Goal: Task Accomplishment & Management: Complete application form

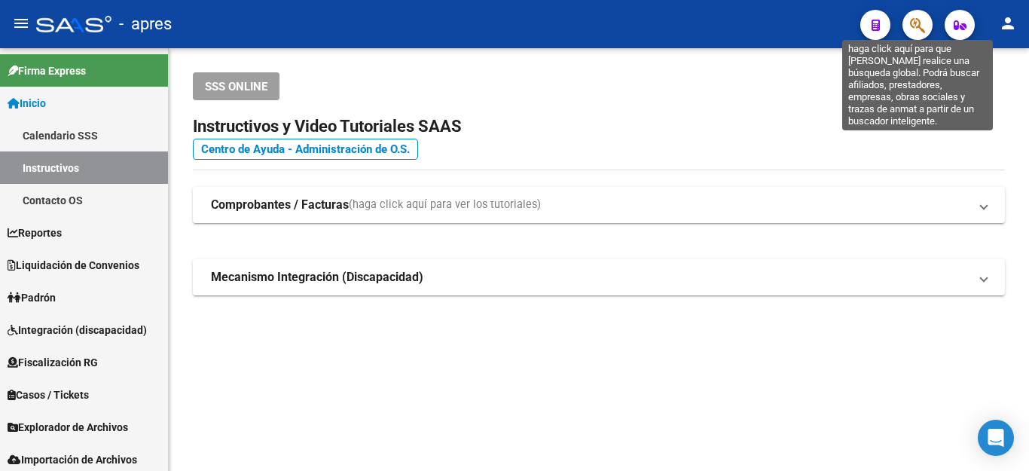
click at [916, 20] on icon "button" at bounding box center [917, 25] width 15 height 17
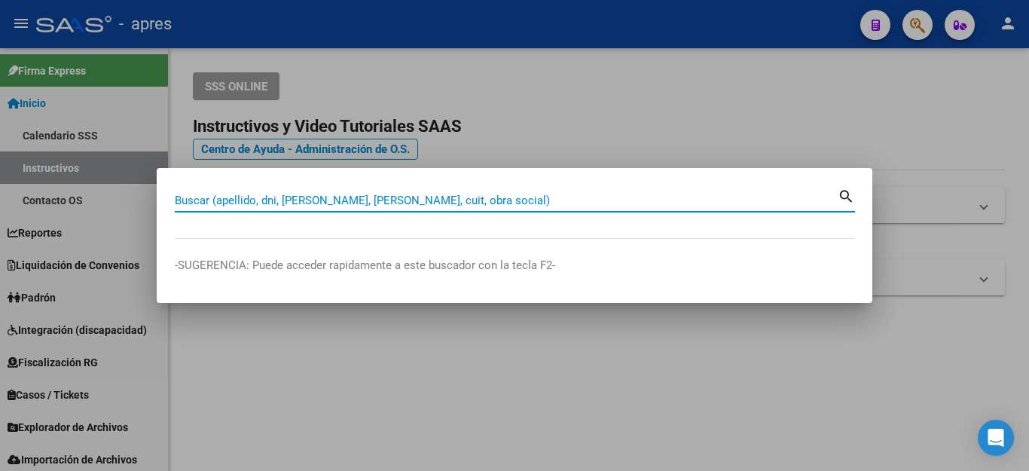
paste input "20236862527"
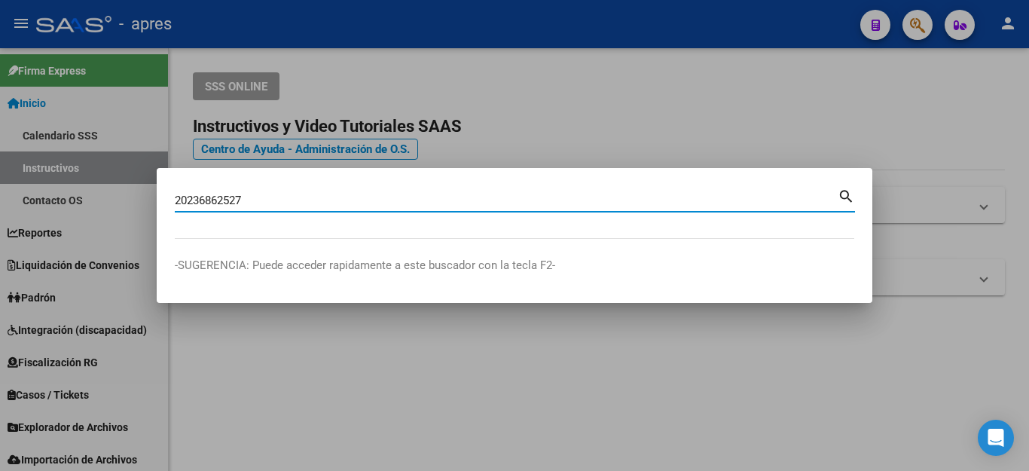
type input "20236862527"
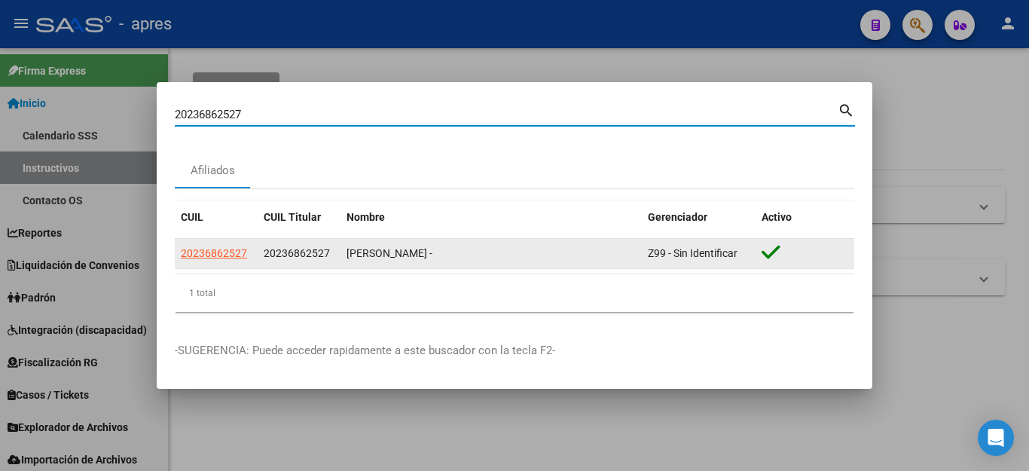
click at [212, 255] on span "20236862527" at bounding box center [214, 253] width 66 height 12
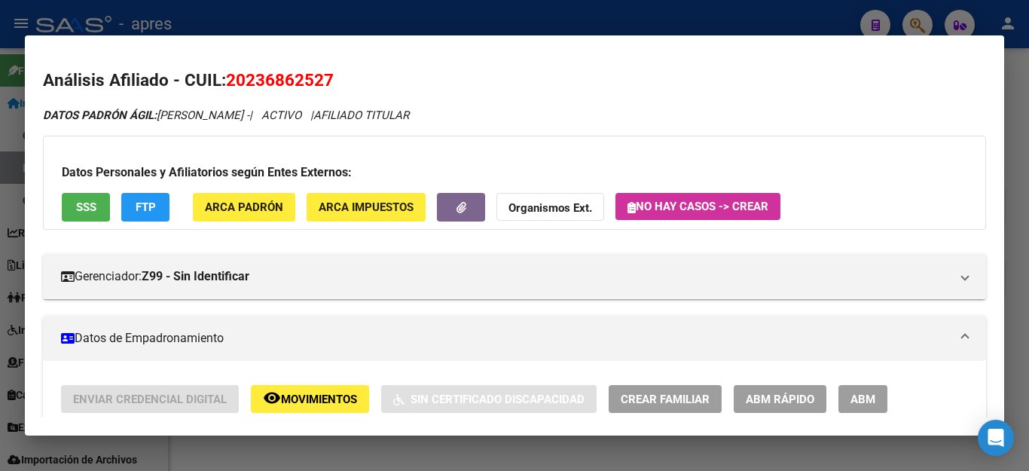
click at [96, 209] on span "SSS" at bounding box center [86, 208] width 20 height 14
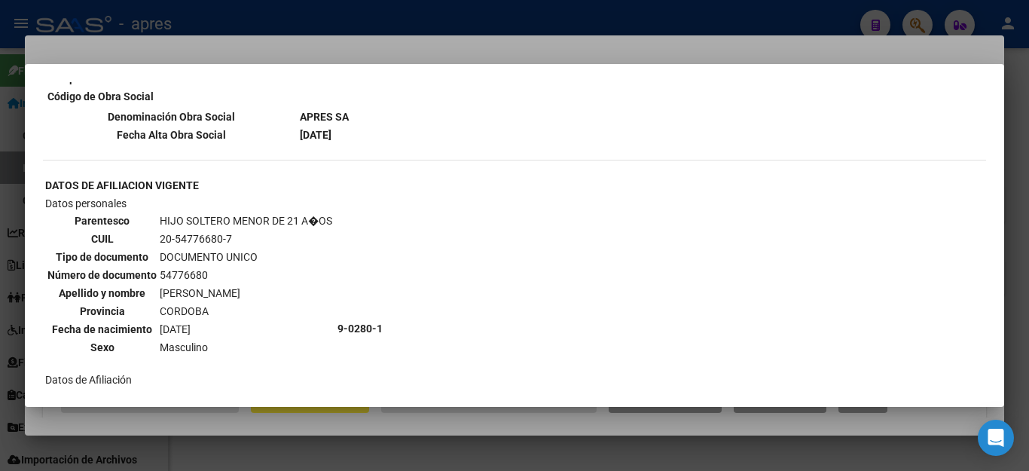
scroll to position [1054, 0]
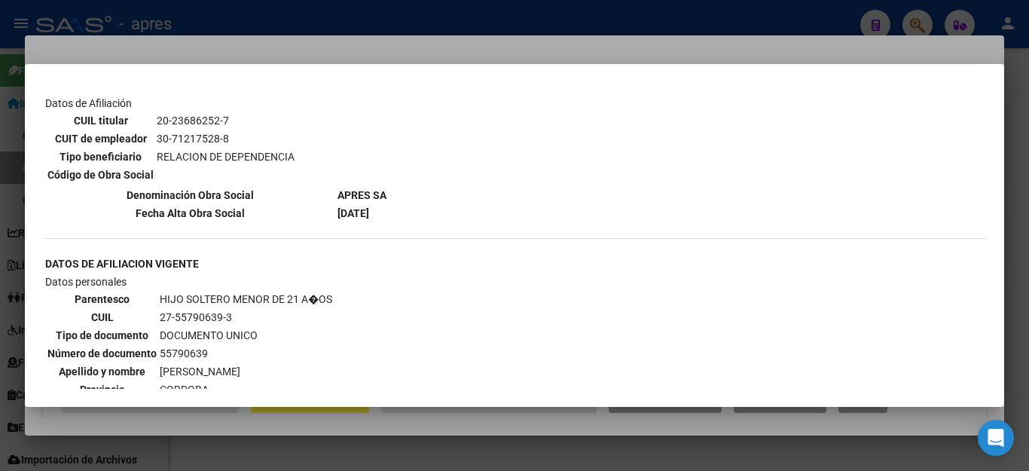
click at [352, 425] on div at bounding box center [514, 235] width 1029 height 471
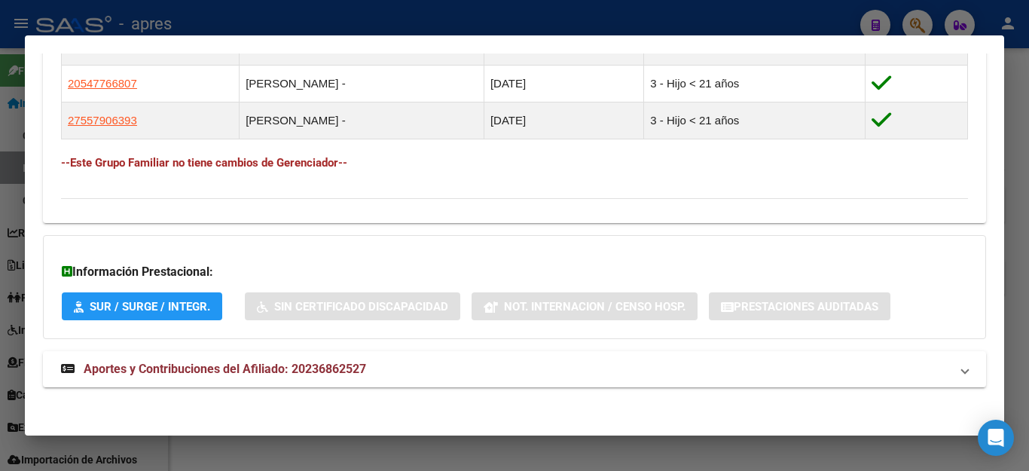
scroll to position [907, 0]
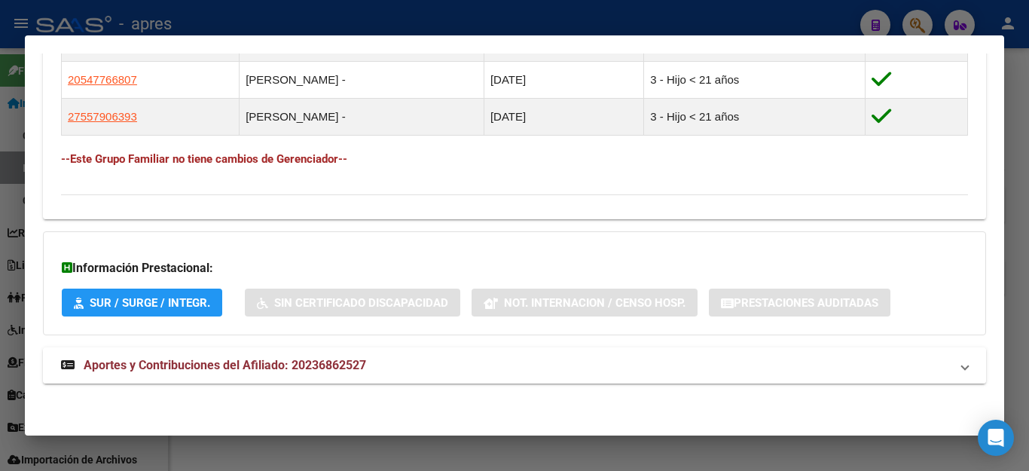
click at [210, 364] on span "Aportes y Contribuciones del Afiliado: 20236862527" at bounding box center [225, 365] width 282 height 14
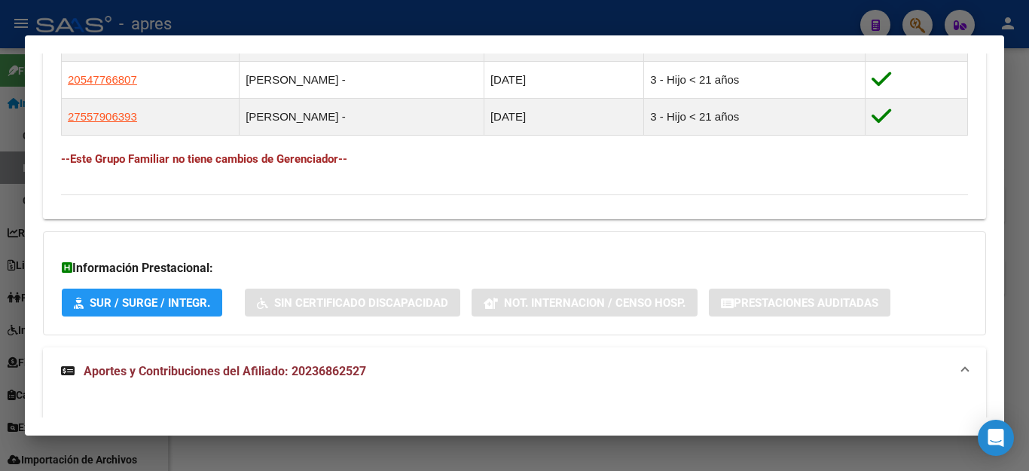
click at [279, 368] on span "Aportes y Contribuciones del Afiliado: 20236862527" at bounding box center [225, 371] width 282 height 14
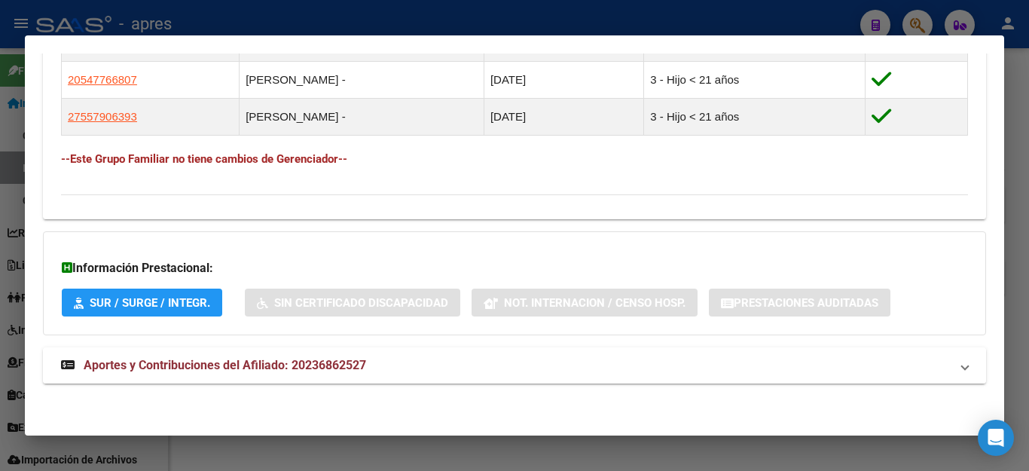
click at [249, 364] on span "Aportes y Contribuciones del Afiliado: 20236862527" at bounding box center [225, 365] width 282 height 14
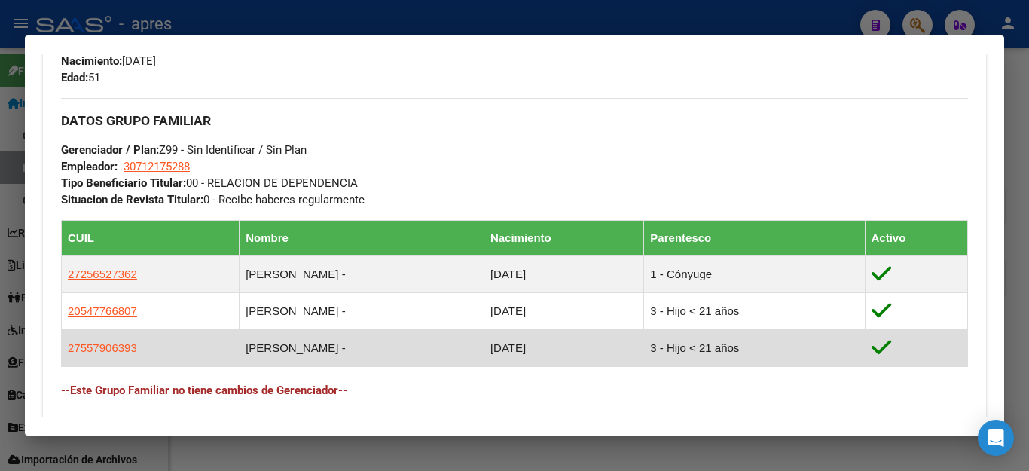
scroll to position [753, 0]
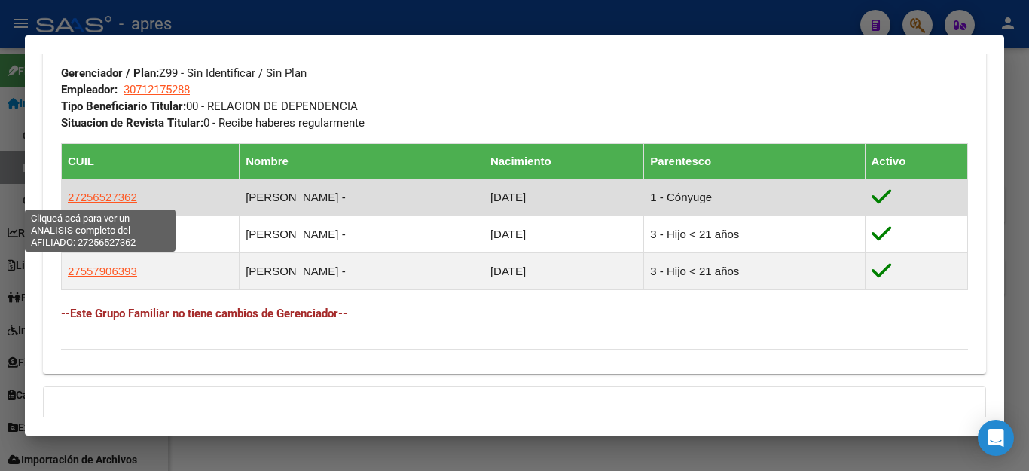
click at [101, 198] on span "27256527362" at bounding box center [102, 197] width 69 height 13
type textarea "27256527362"
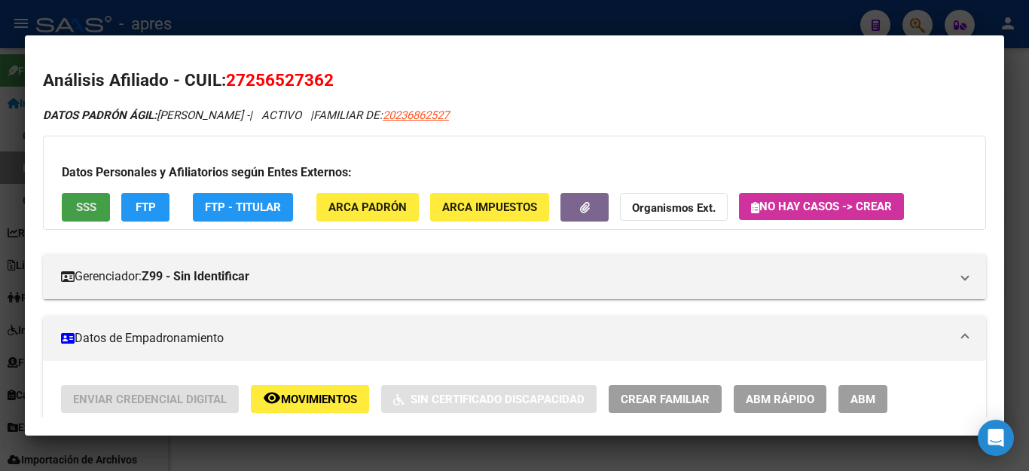
click at [88, 218] on button "SSS" at bounding box center [86, 207] width 48 height 28
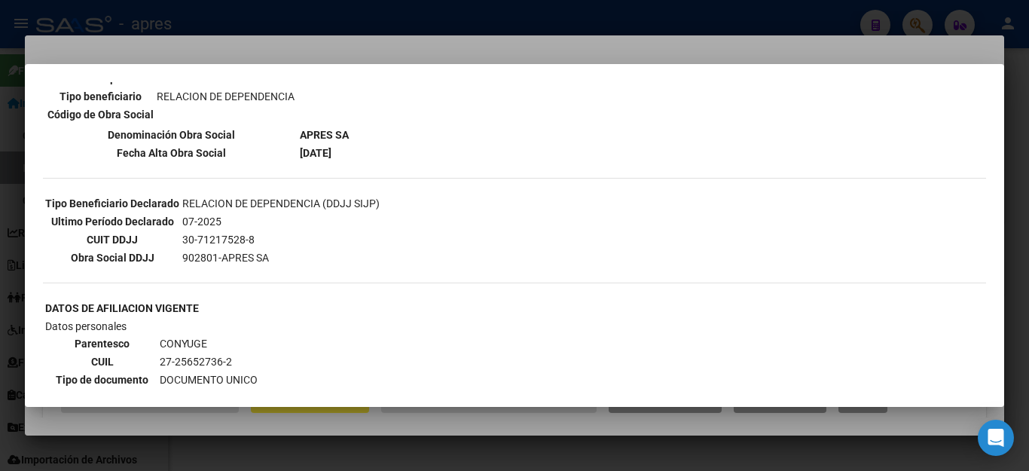
scroll to position [301, 0]
click at [566, 18] on div at bounding box center [514, 235] width 1029 height 471
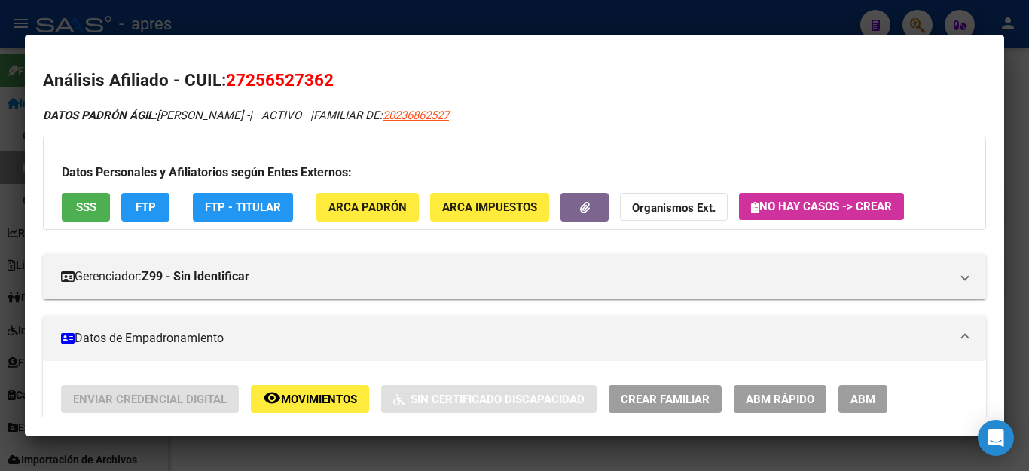
click at [566, 18] on div at bounding box center [514, 235] width 1029 height 471
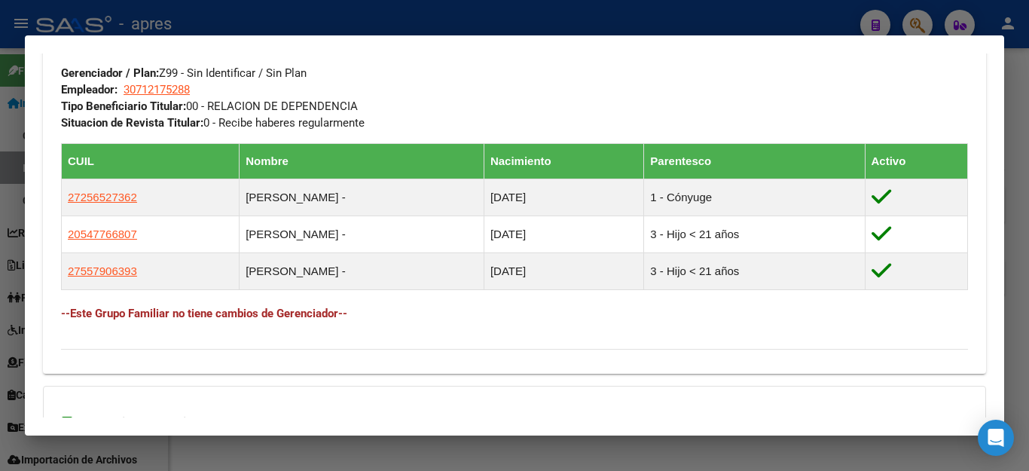
click at [753, 23] on div at bounding box center [514, 235] width 1029 height 471
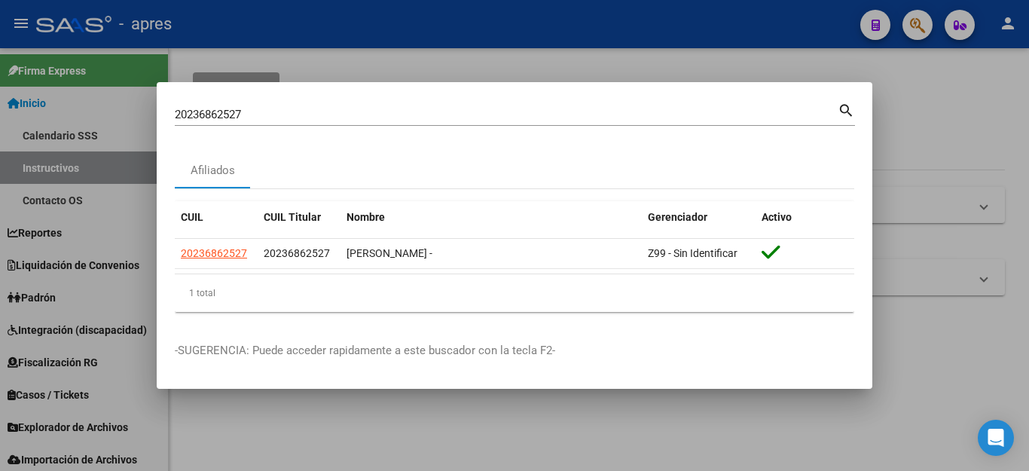
click at [918, 78] on div at bounding box center [514, 235] width 1029 height 471
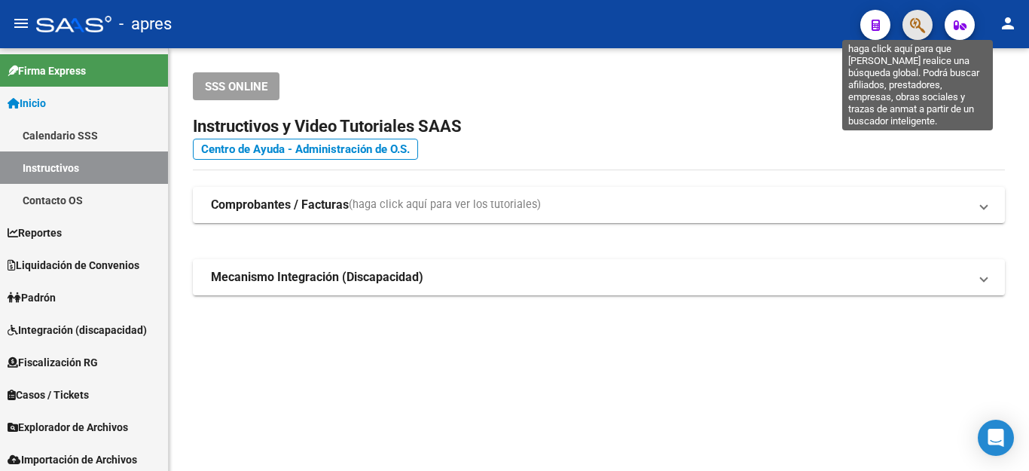
click at [910, 28] on icon "button" at bounding box center [917, 25] width 15 height 17
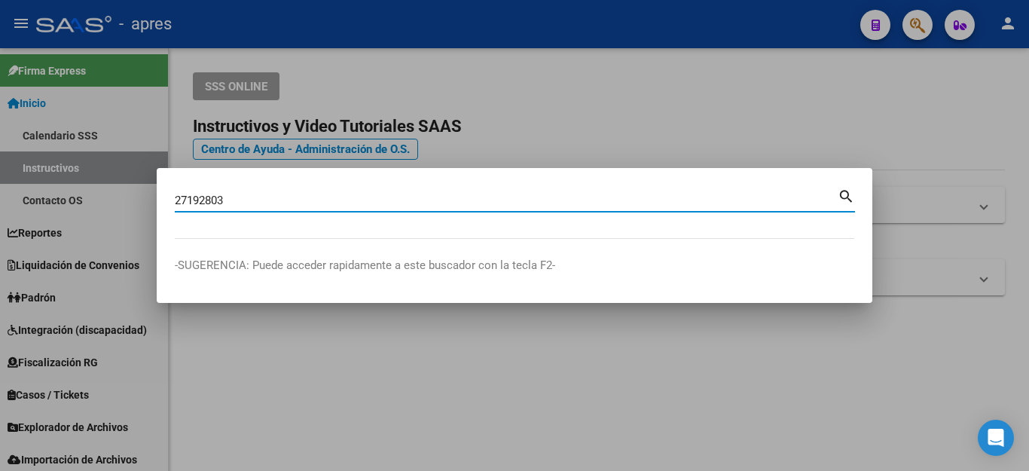
type input "27192803"
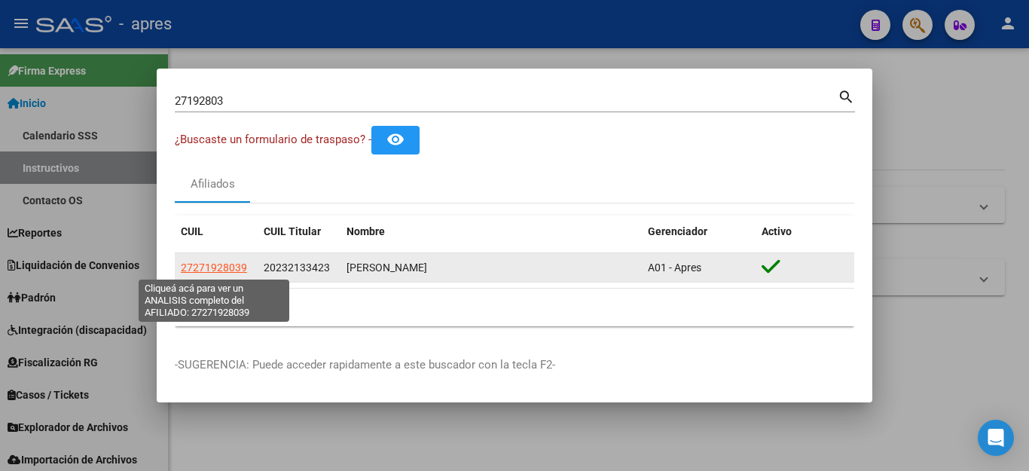
click at [214, 264] on span "27271928039" at bounding box center [214, 267] width 66 height 12
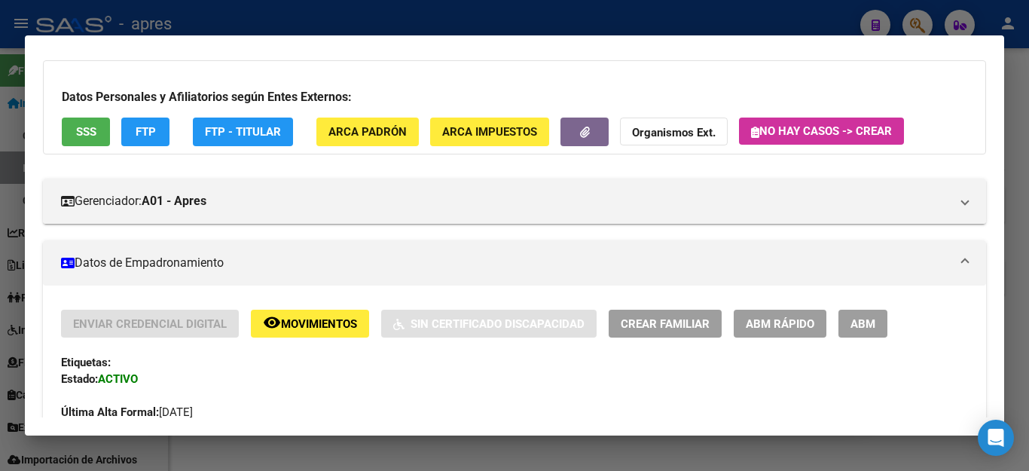
scroll to position [0, 0]
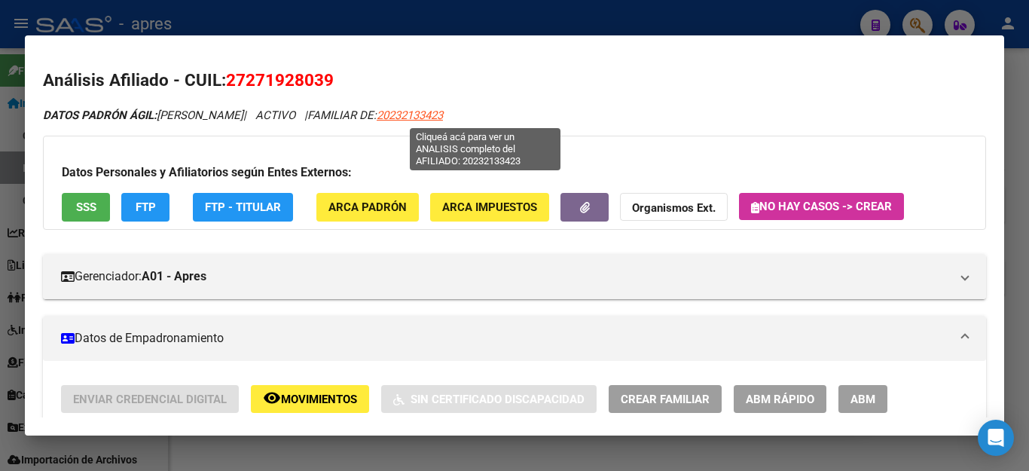
click at [443, 112] on span "20232133423" at bounding box center [410, 115] width 66 height 14
type textarea "20232133423"
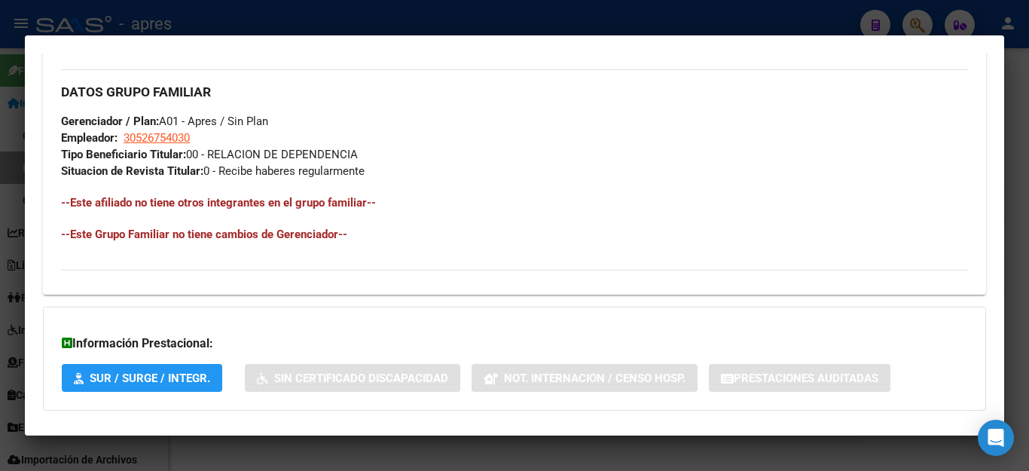
scroll to position [630, 0]
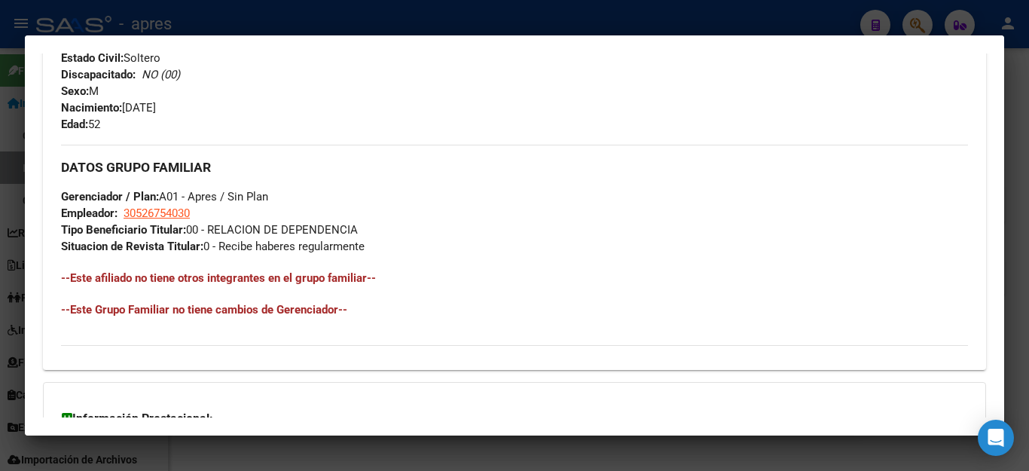
click at [509, 15] on div at bounding box center [514, 235] width 1029 height 471
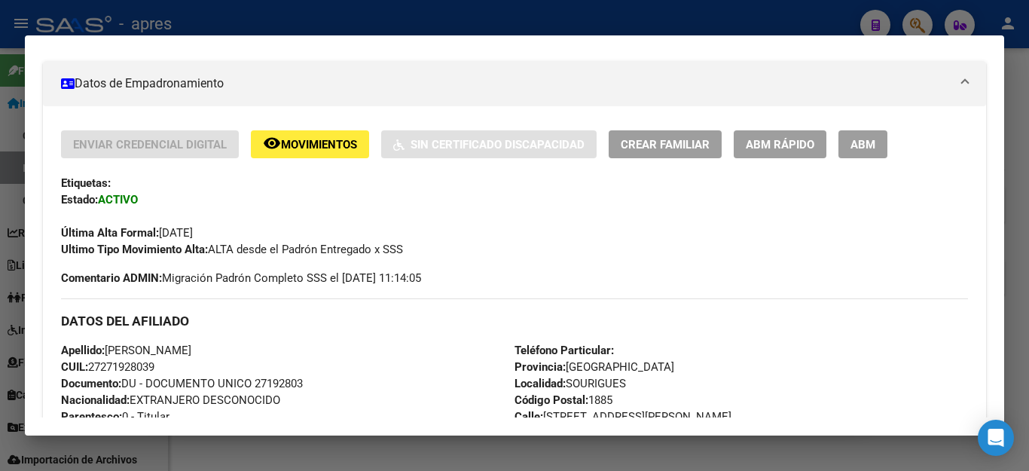
scroll to position [151, 0]
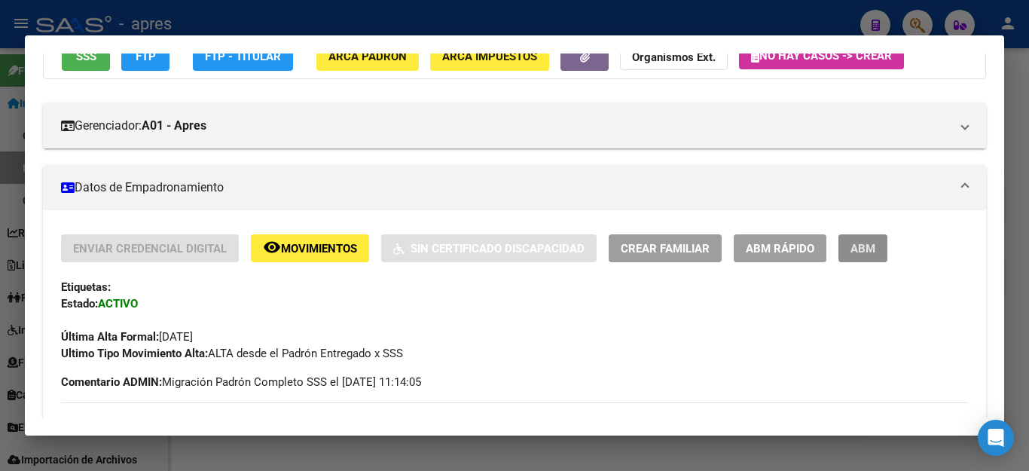
click at [865, 244] on span "ABM" at bounding box center [862, 249] width 25 height 14
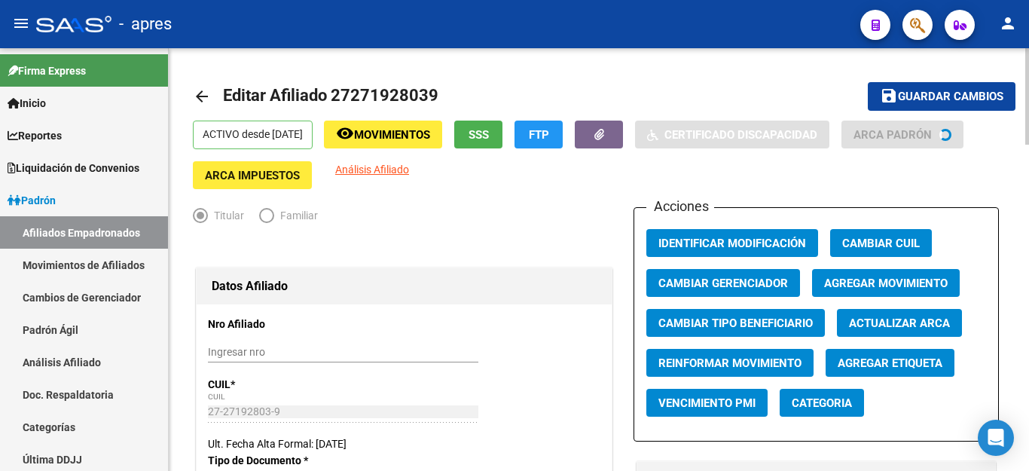
radio input "true"
type input "33-71547863-9"
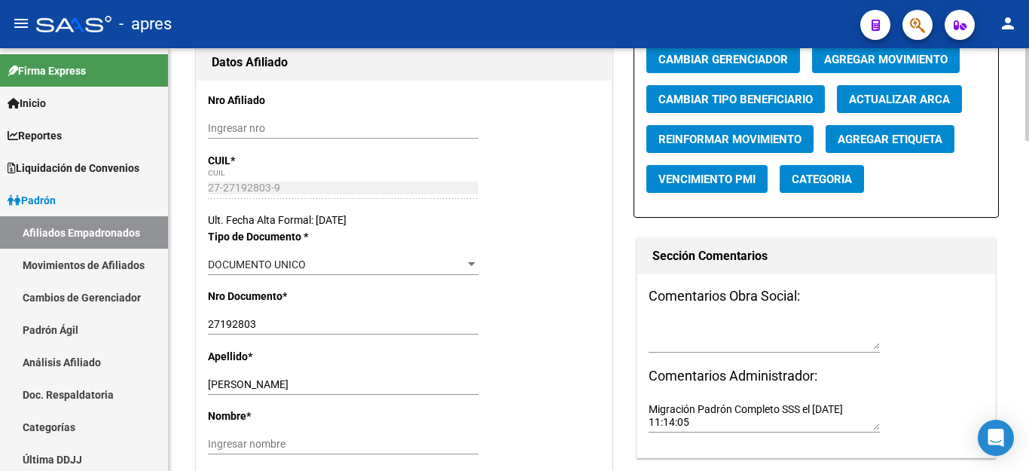
scroll to position [226, 0]
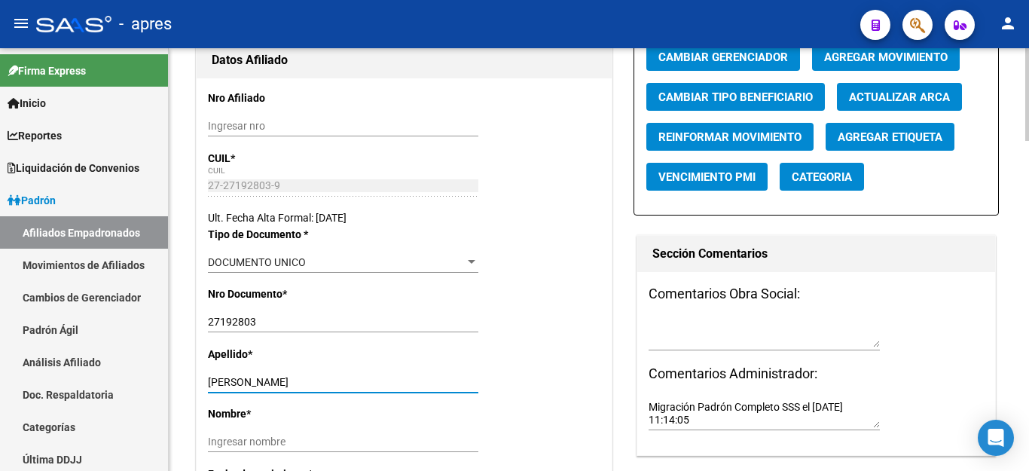
drag, startPoint x: 266, startPoint y: 383, endPoint x: 413, endPoint y: 381, distance: 146.9
click at [413, 381] on input "[PERSON_NAME]" at bounding box center [343, 382] width 270 height 13
type input "[PERSON_NAME]"
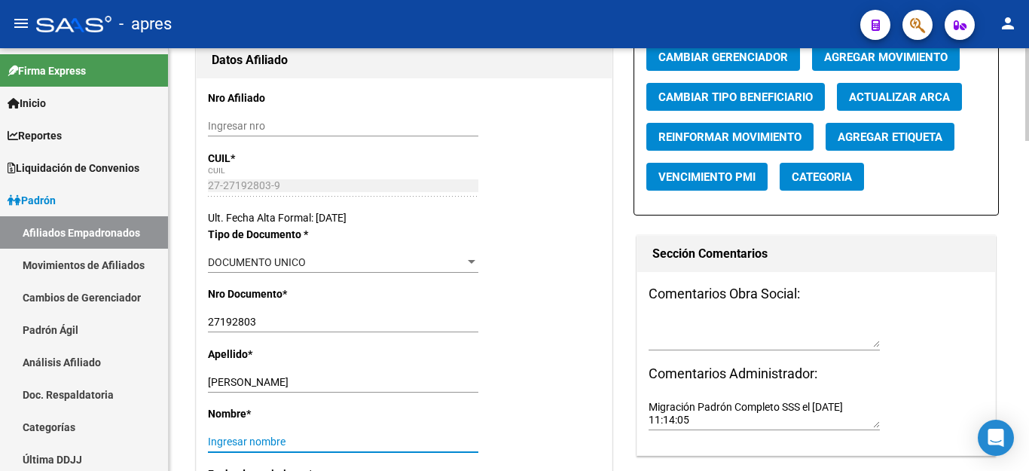
click at [277, 438] on input "Ingresar nombre" at bounding box center [343, 441] width 270 height 13
paste input "[PERSON_NAME]"
type input "[PERSON_NAME]"
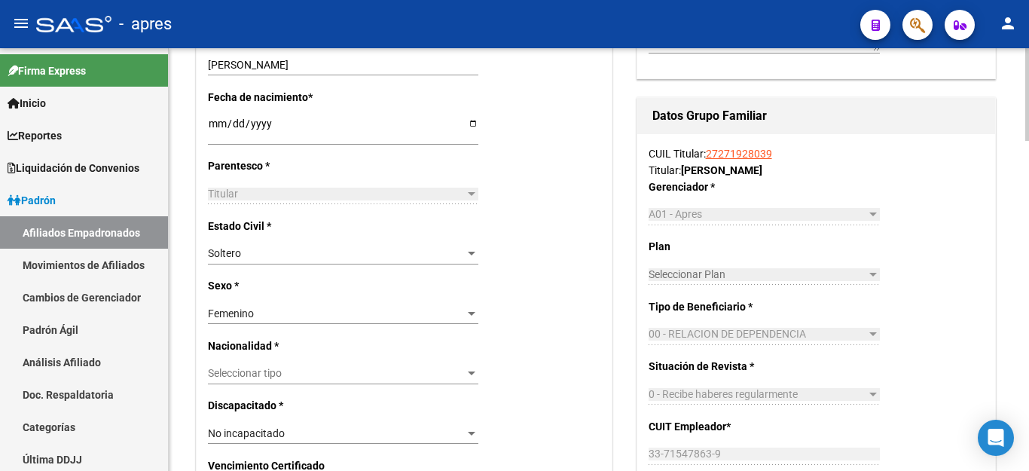
scroll to position [678, 0]
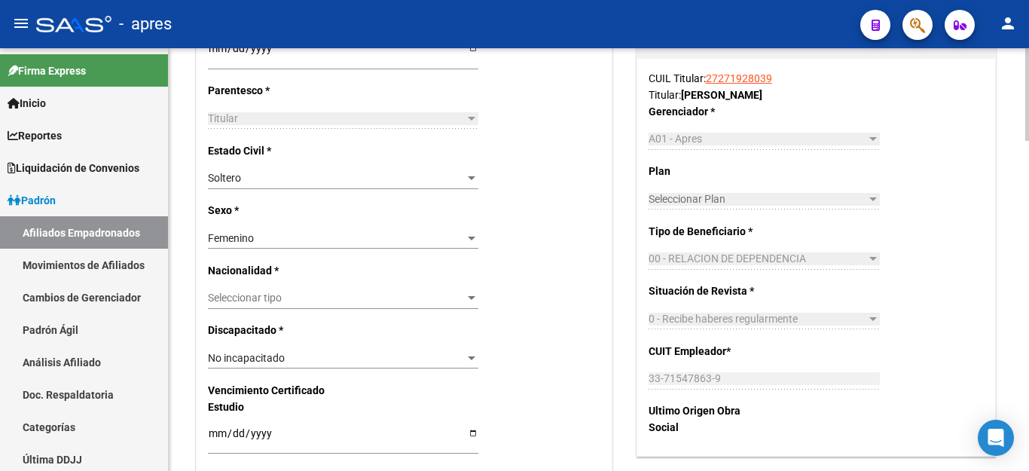
click at [303, 288] on div "Seleccionar tipo Seleccionar tipo" at bounding box center [343, 298] width 270 height 21
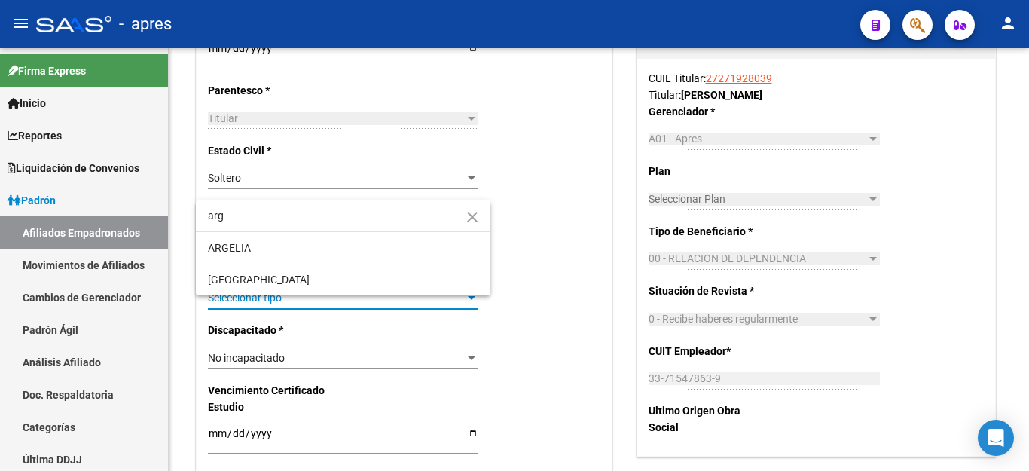
type input "arg"
click at [300, 276] on span "[GEOGRAPHIC_DATA]" at bounding box center [343, 280] width 270 height 32
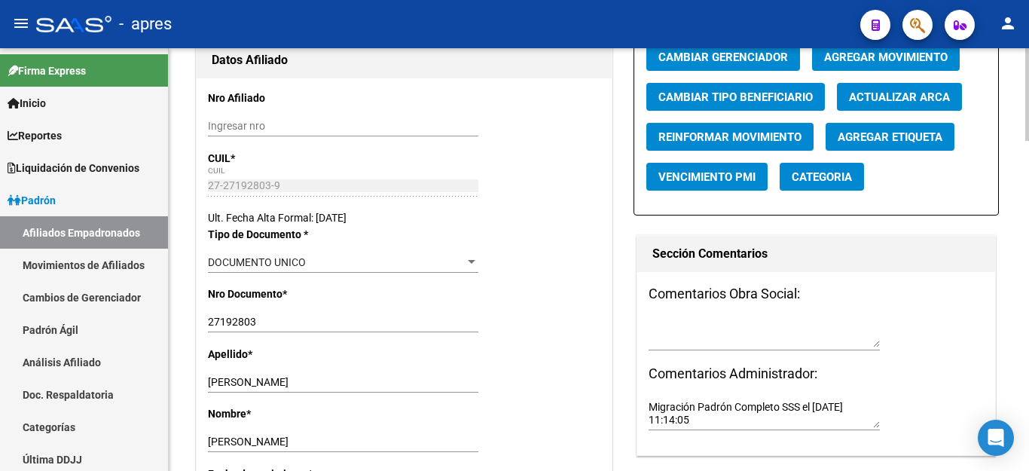
scroll to position [75, 0]
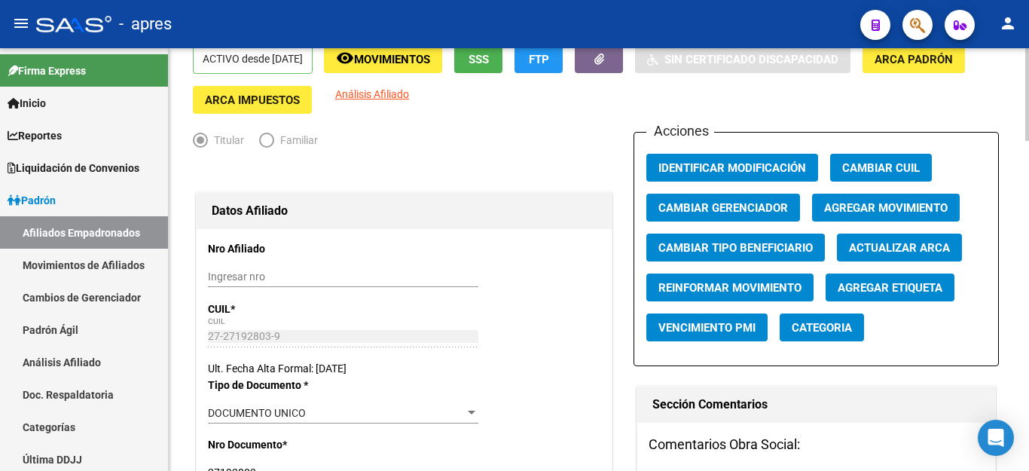
click at [889, 200] on button "Agregar Movimiento" at bounding box center [886, 208] width 148 height 28
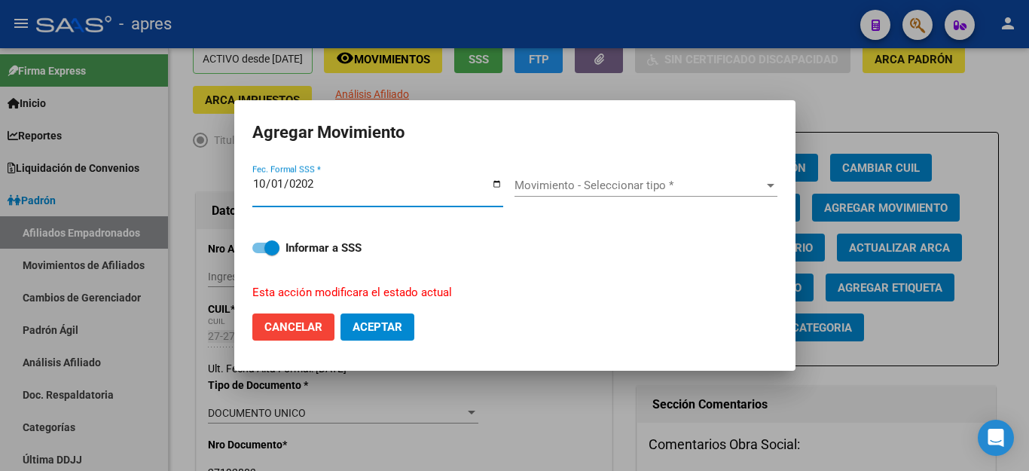
type input "[DATE]"
click at [640, 188] on span "Movimiento - Seleccionar tipo *" at bounding box center [638, 185] width 249 height 14
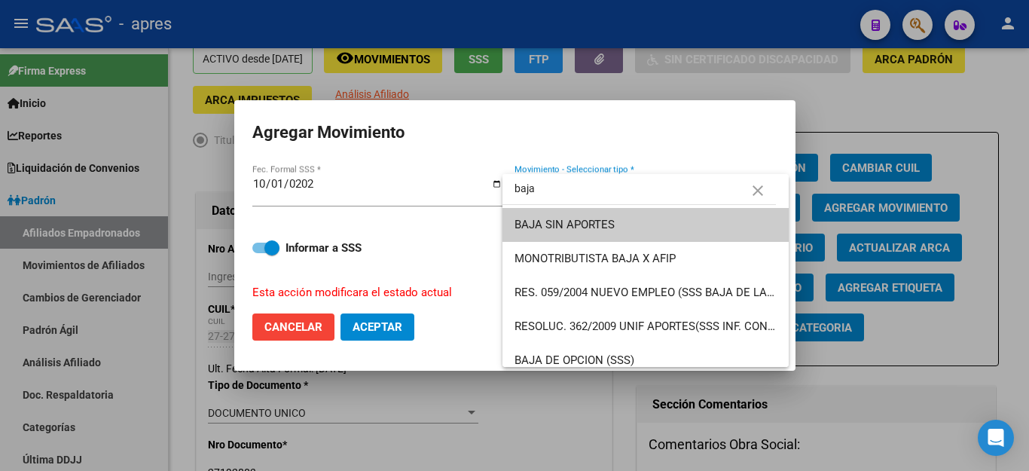
type input "baja"
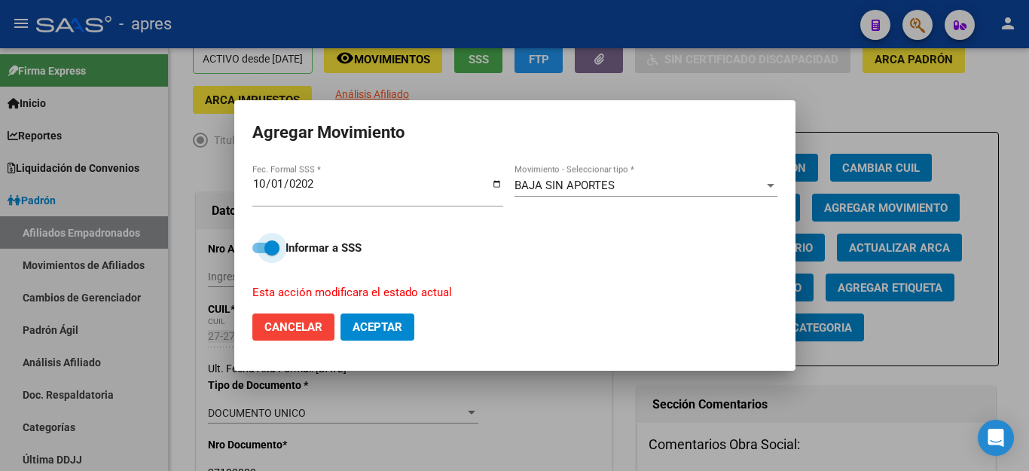
click at [259, 242] on span at bounding box center [265, 247] width 27 height 11
click at [259, 253] on input "Informar a SSS" at bounding box center [259, 253] width 1 height 1
checkbox input "false"
click at [394, 320] on span "Aceptar" at bounding box center [377, 327] width 50 height 14
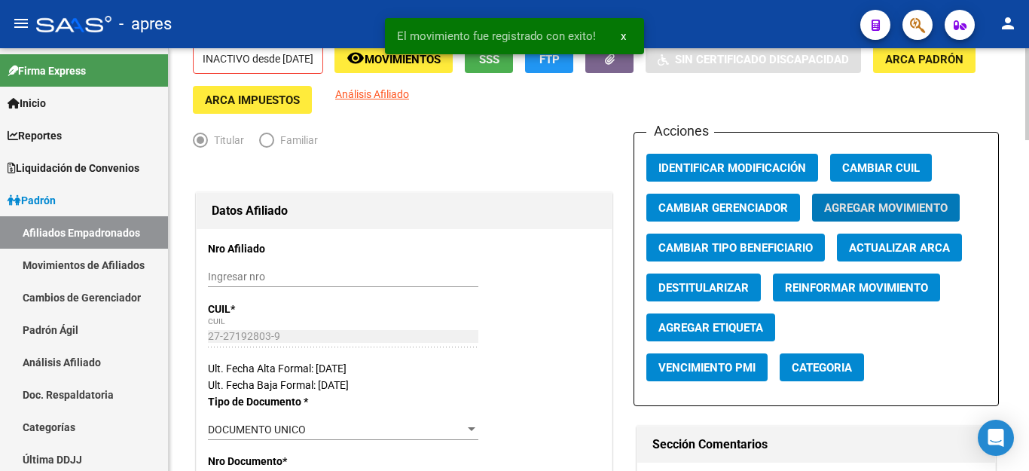
click at [706, 282] on span "Destitularizar" at bounding box center [703, 288] width 90 height 14
radio input "false"
radio input "true"
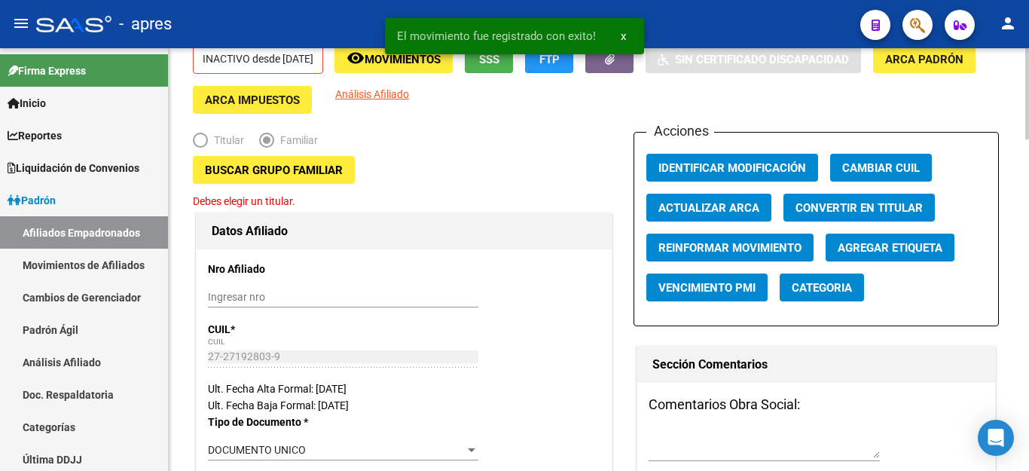
click at [235, 173] on span "Buscar Grupo Familiar" at bounding box center [274, 170] width 138 height 14
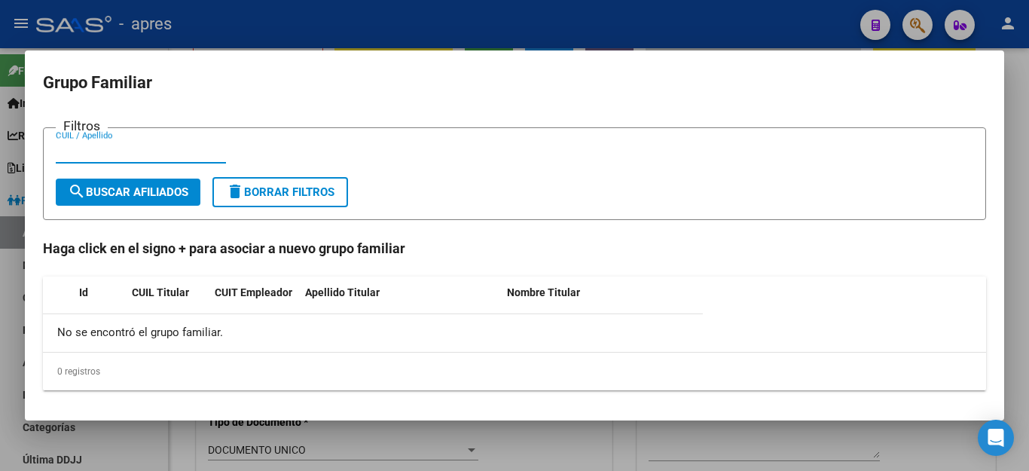
paste input "20232133423"
type input "20232133423"
click at [165, 188] on span "search Buscar Afiliados" at bounding box center [128, 192] width 120 height 14
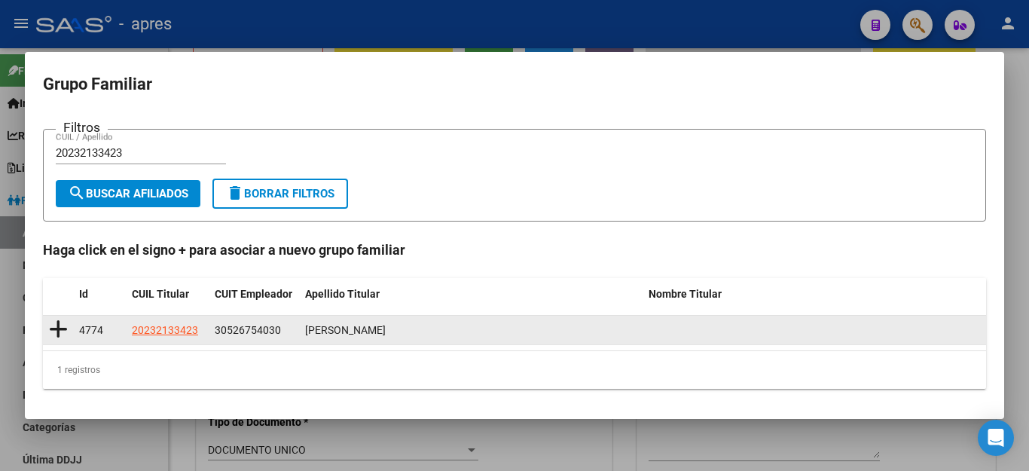
click at [58, 330] on icon at bounding box center [58, 329] width 19 height 21
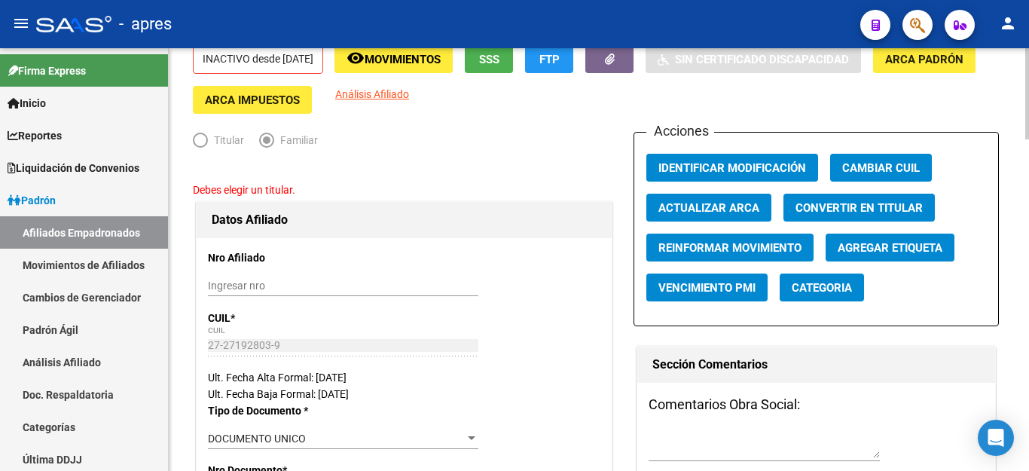
type input "30-52675403-0"
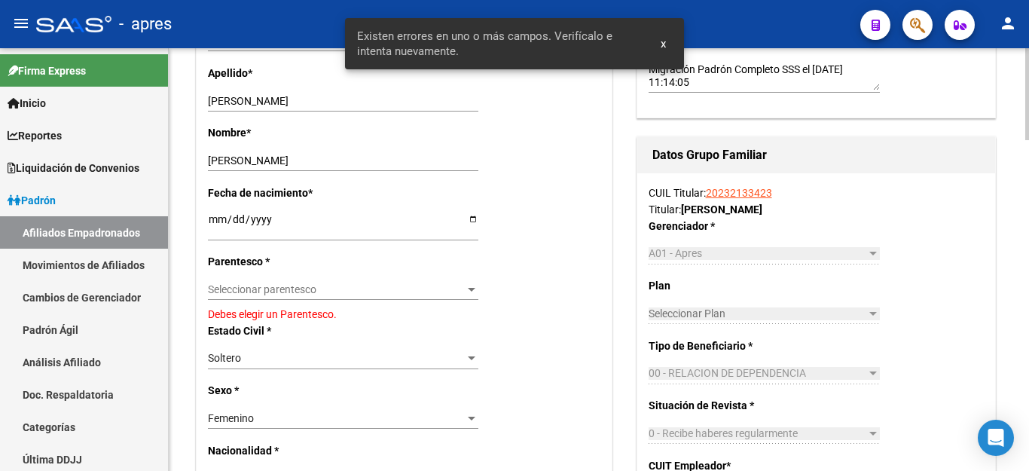
scroll to position [527, 0]
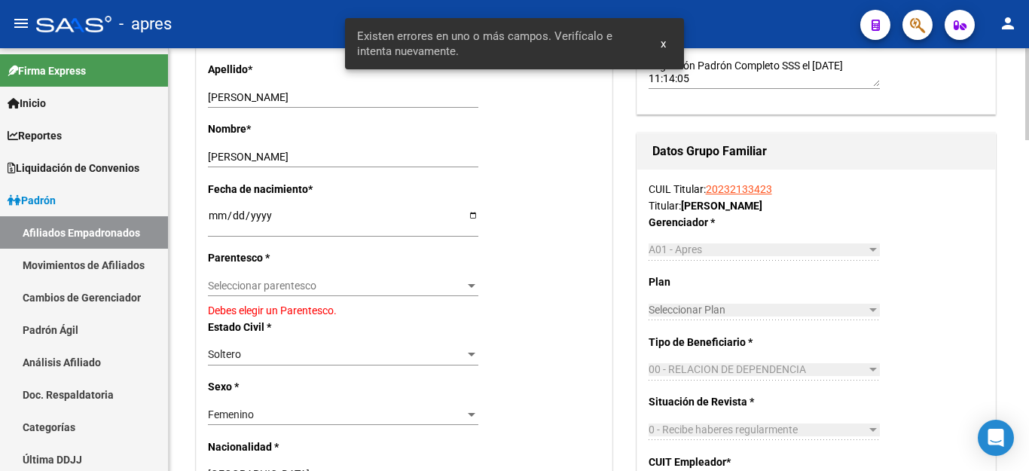
click at [287, 281] on span "Seleccionar parentesco" at bounding box center [336, 285] width 257 height 13
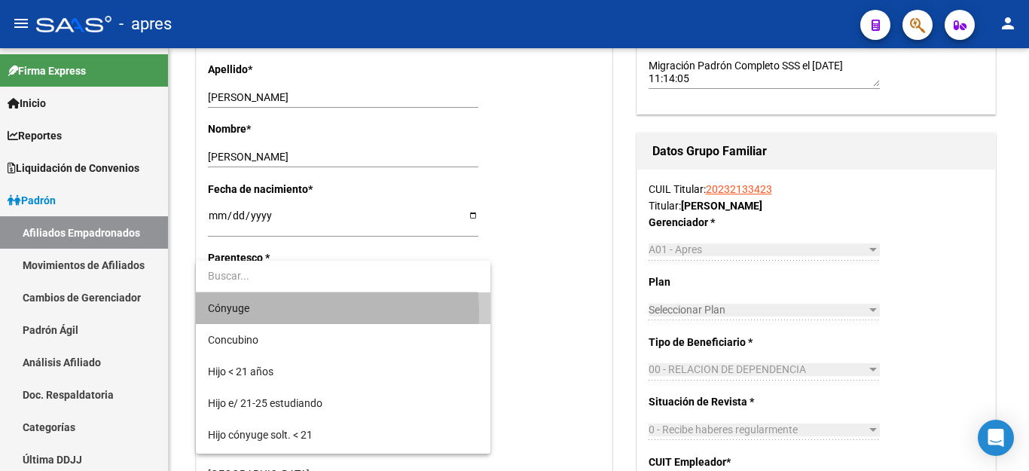
click at [279, 313] on span "Cónyuge" at bounding box center [343, 308] width 270 height 32
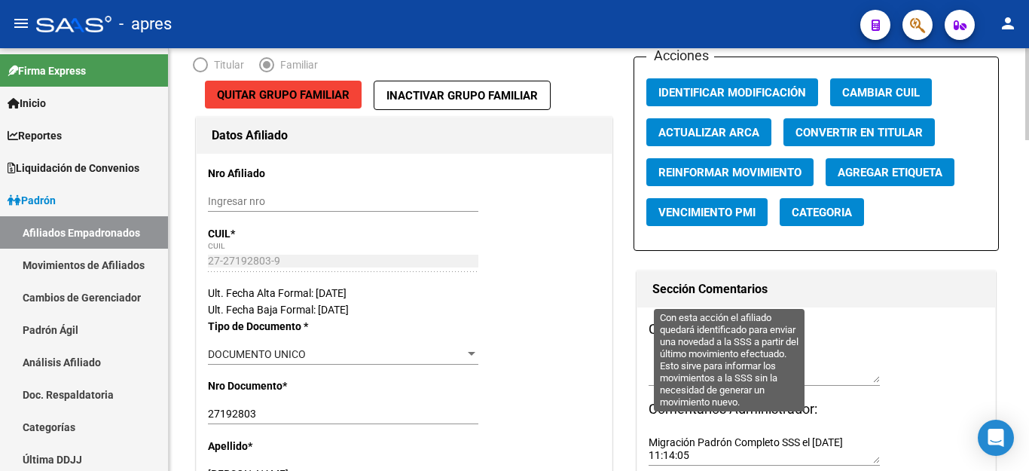
scroll to position [0, 0]
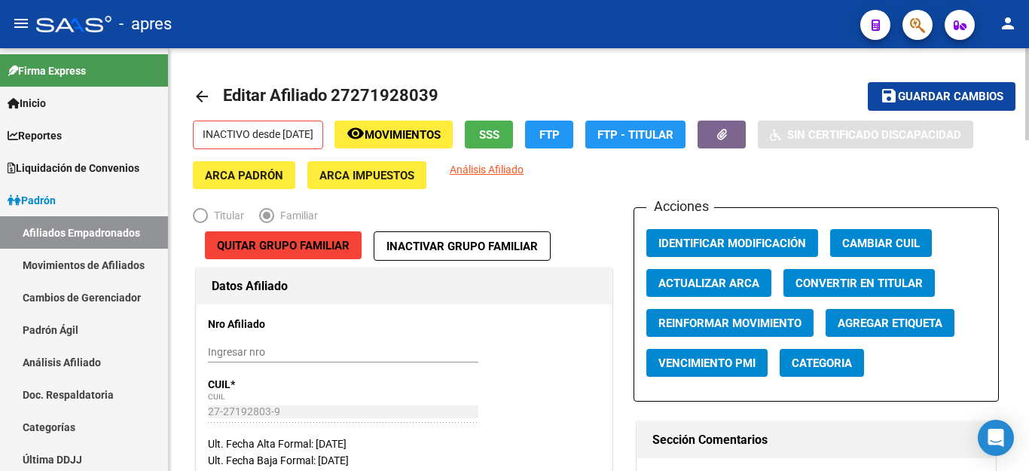
click at [909, 97] on span "Guardar cambios" at bounding box center [950, 97] width 105 height 14
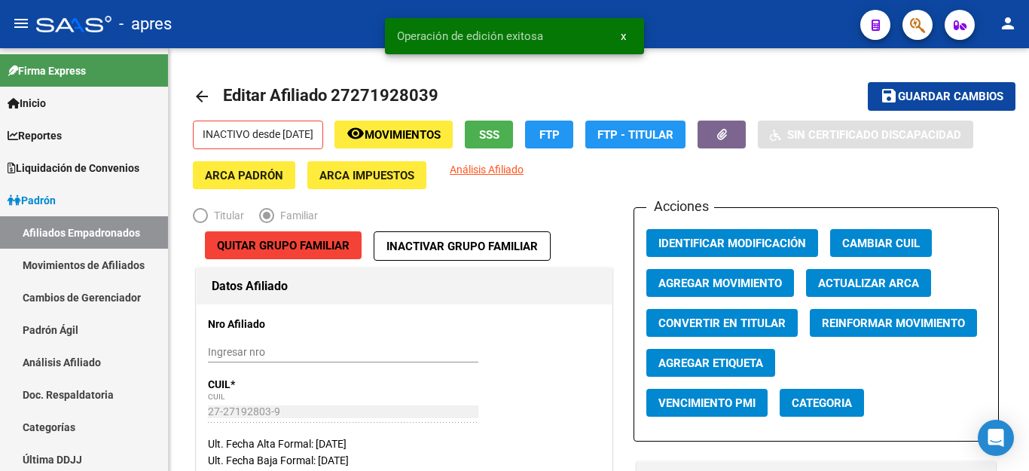
click at [712, 289] on span "Agregar Movimiento" at bounding box center [720, 283] width 124 height 14
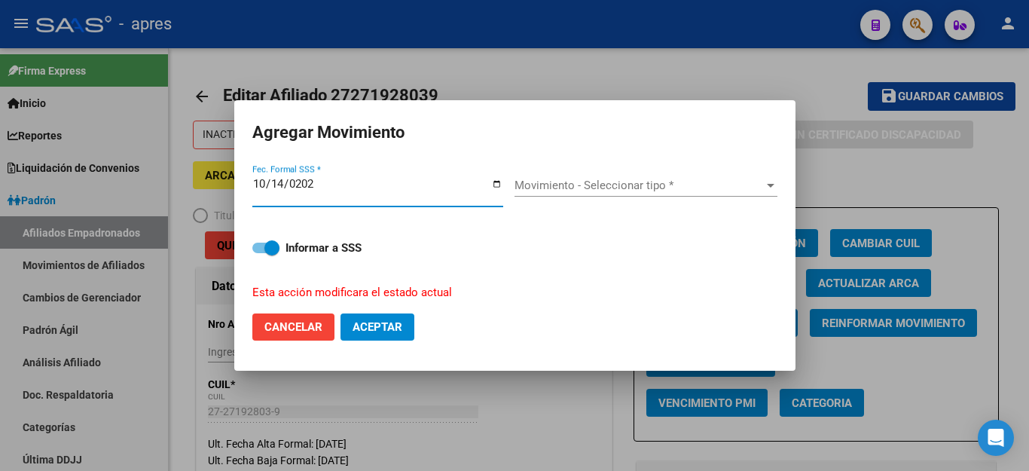
type input "[DATE]"
click at [638, 195] on div "Movimiento - Seleccionar tipo * Movimiento - Seleccionar tipo *" at bounding box center [645, 185] width 263 height 23
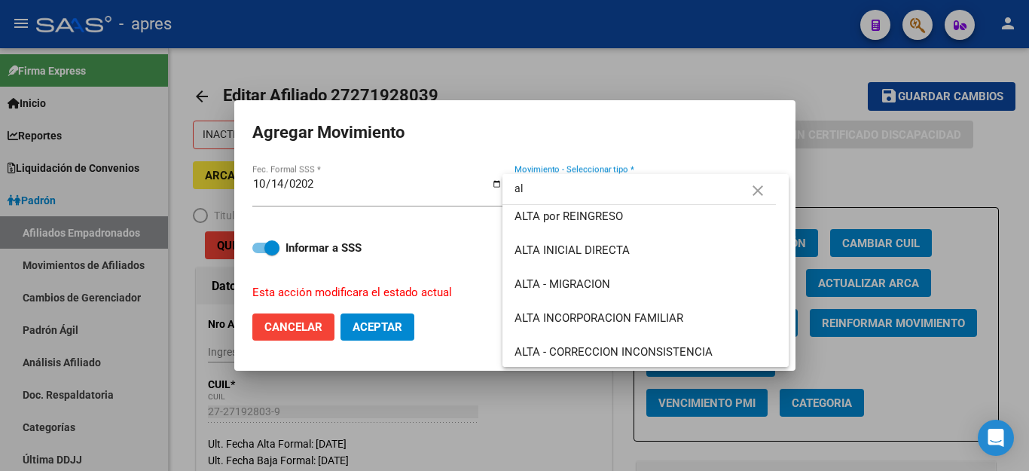
scroll to position [110, 0]
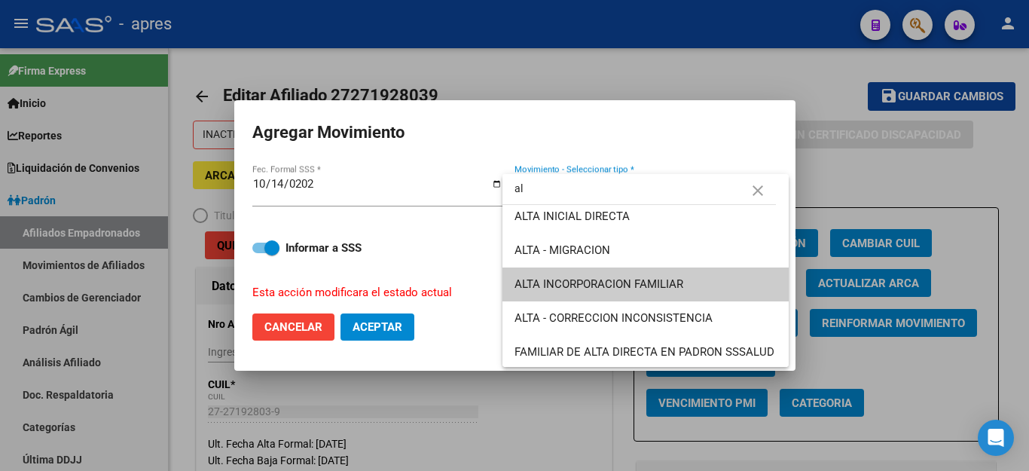
type input "al"
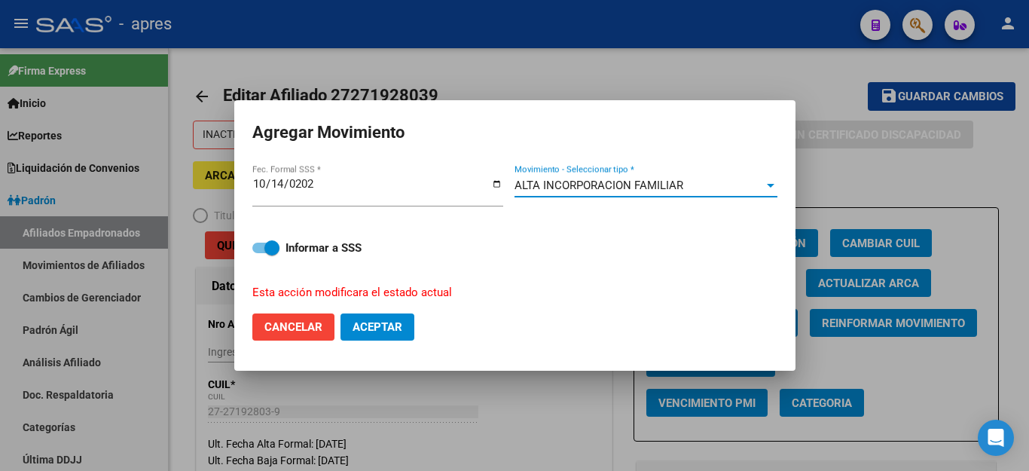
click at [385, 313] on button "Aceptar" at bounding box center [377, 326] width 74 height 27
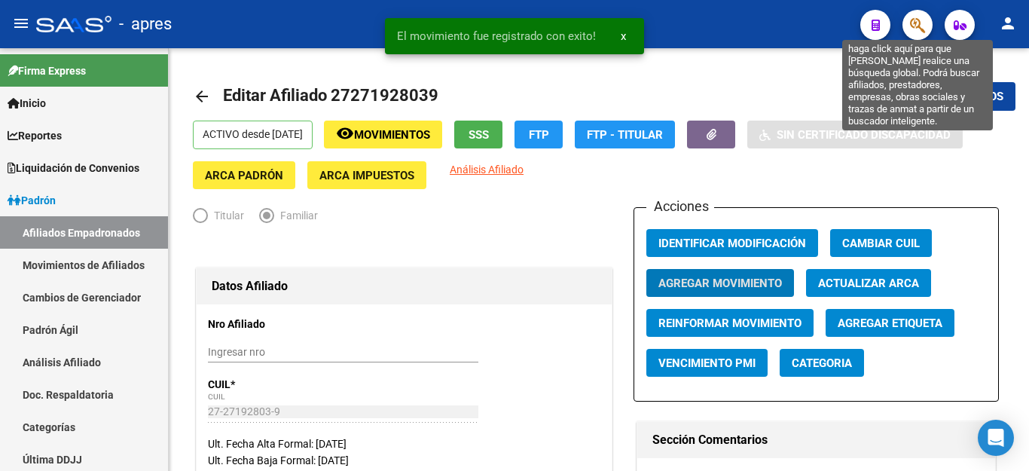
click at [918, 27] on icon "button" at bounding box center [917, 25] width 15 height 17
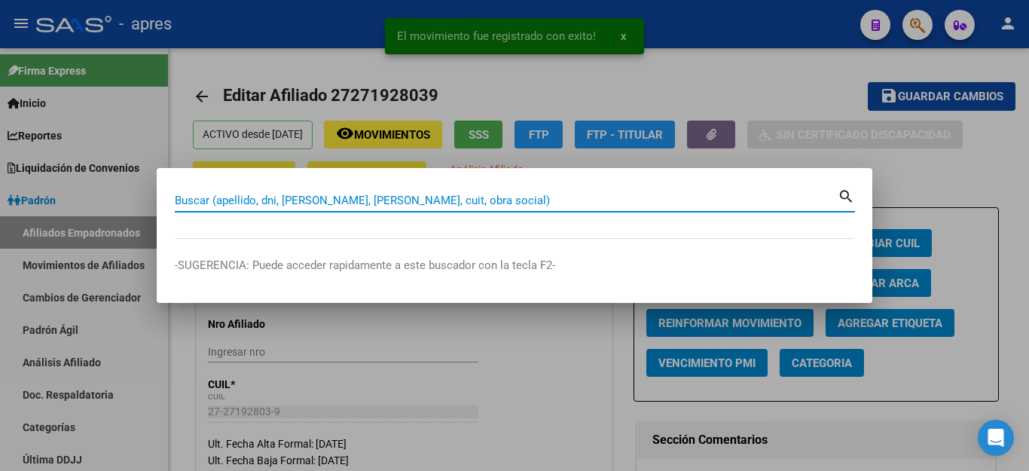
paste input "20232133423"
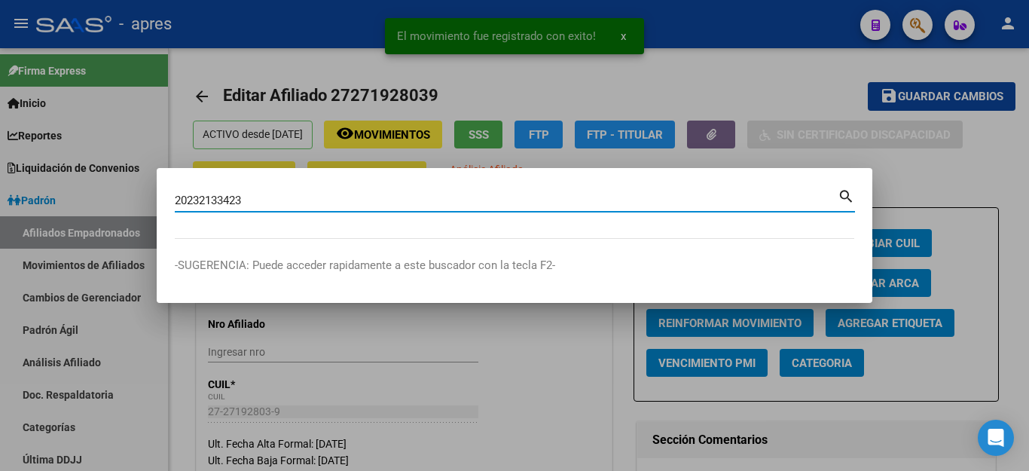
type input "20232133423"
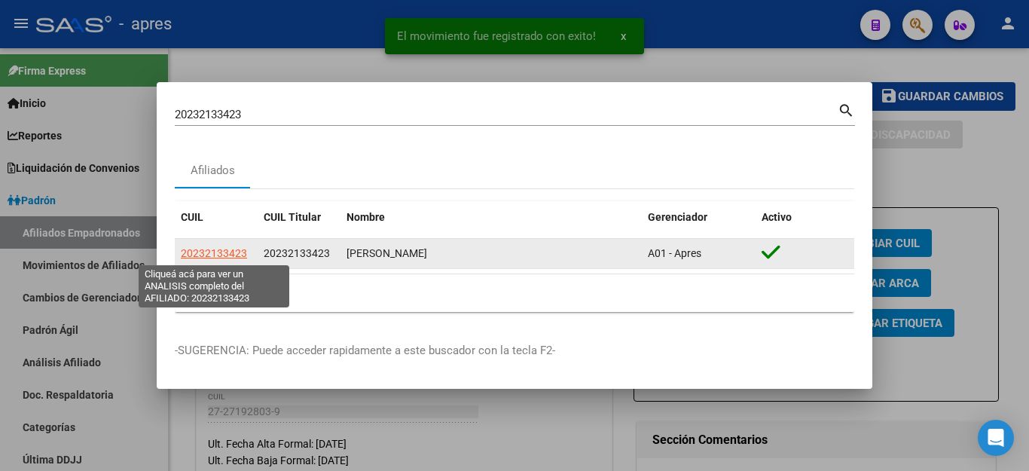
click at [184, 250] on span "20232133423" at bounding box center [214, 253] width 66 height 12
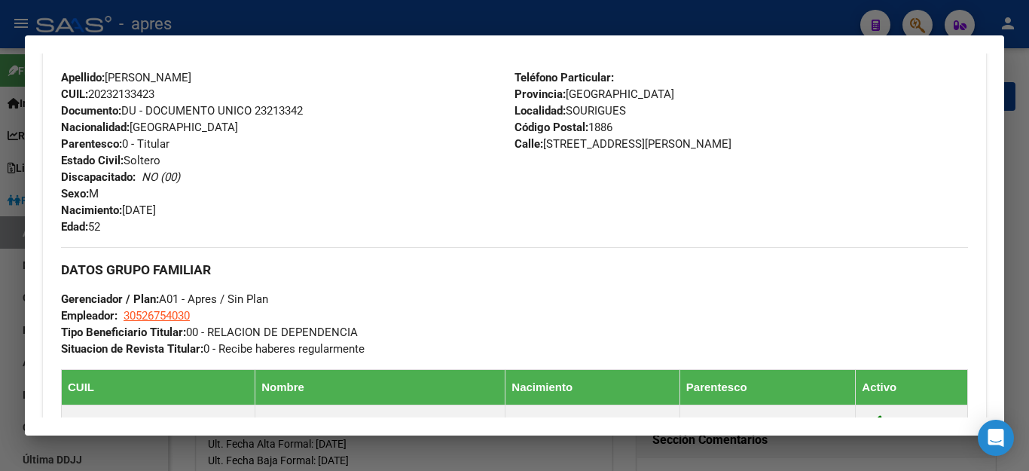
scroll to position [377, 0]
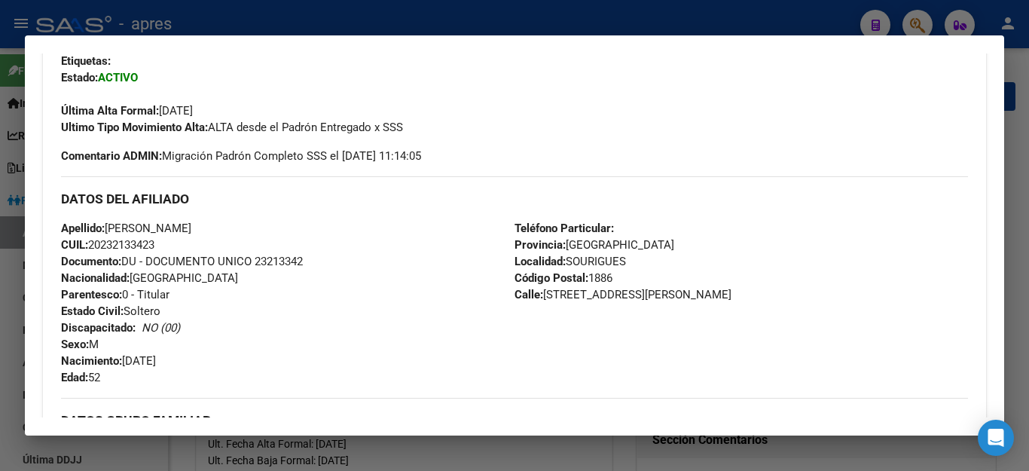
click at [586, 29] on div at bounding box center [514, 235] width 1029 height 471
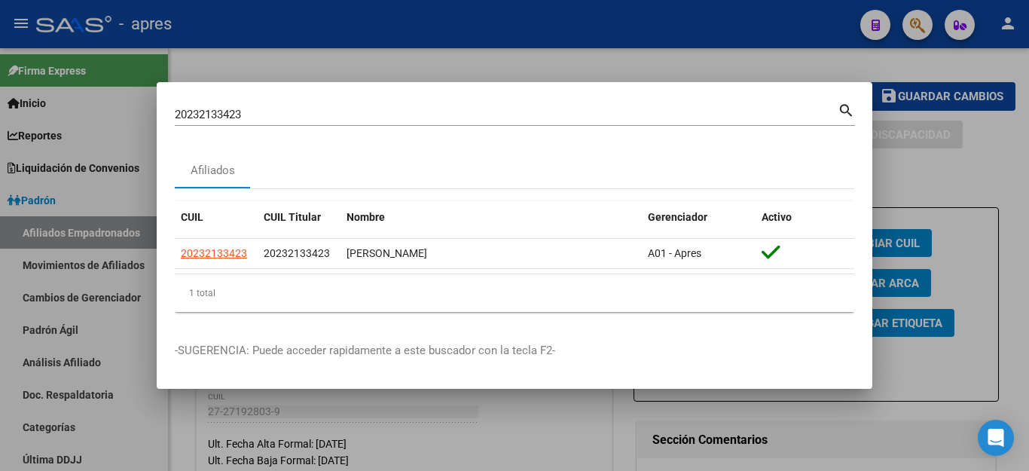
drag, startPoint x: 628, startPoint y: 23, endPoint x: 710, endPoint y: 38, distance: 83.6
click at [633, 24] on div at bounding box center [514, 235] width 1029 height 471
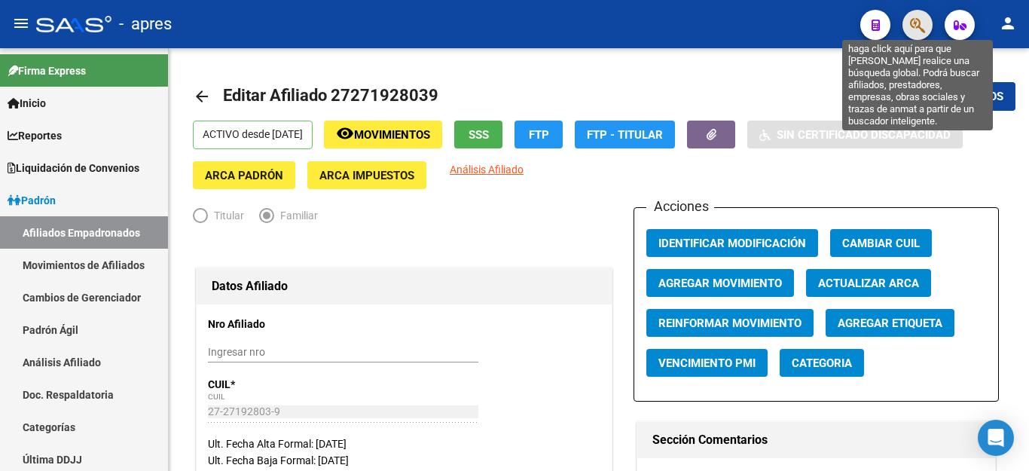
click at [915, 30] on icon "button" at bounding box center [917, 25] width 15 height 17
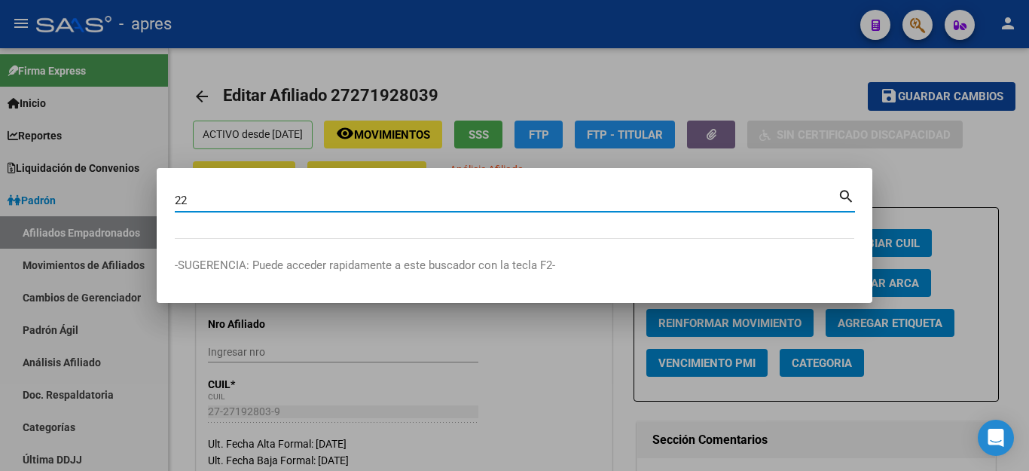
type input "2"
type input "34883428"
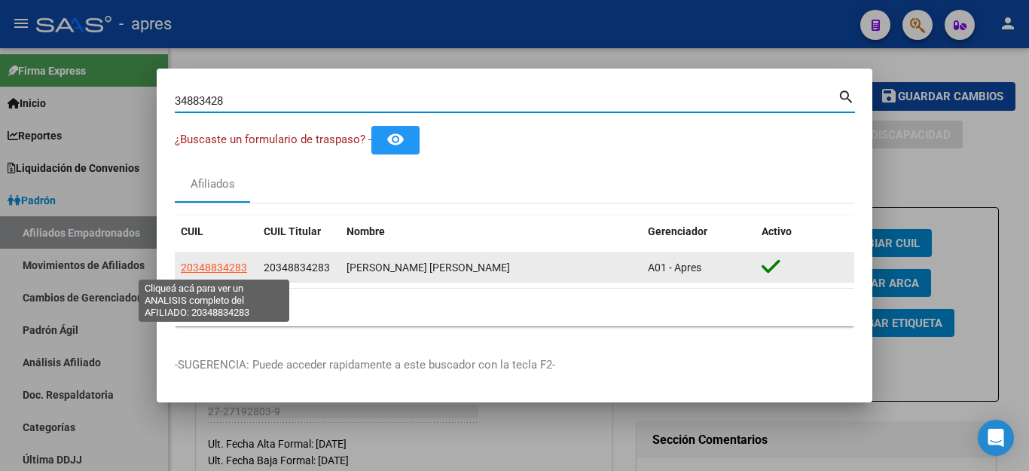
click at [218, 270] on span "20348834283" at bounding box center [214, 267] width 66 height 12
type textarea "20348834283"
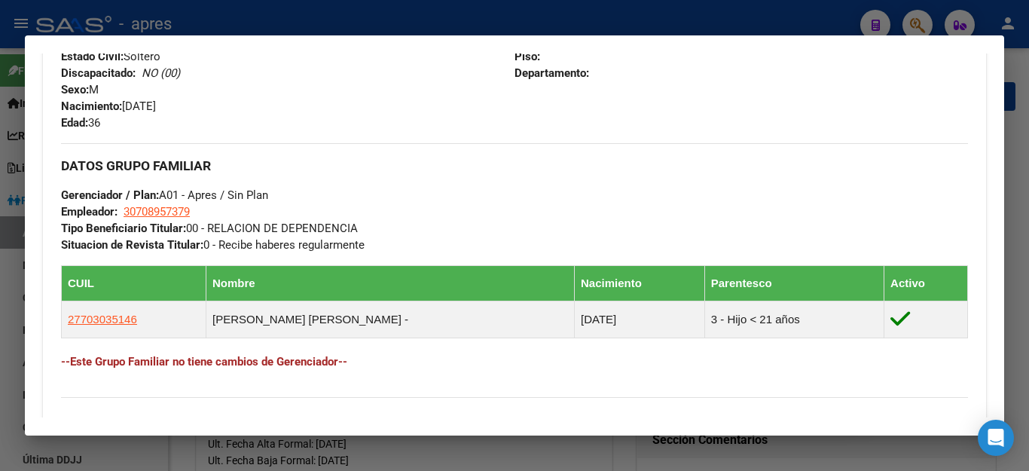
scroll to position [753, 0]
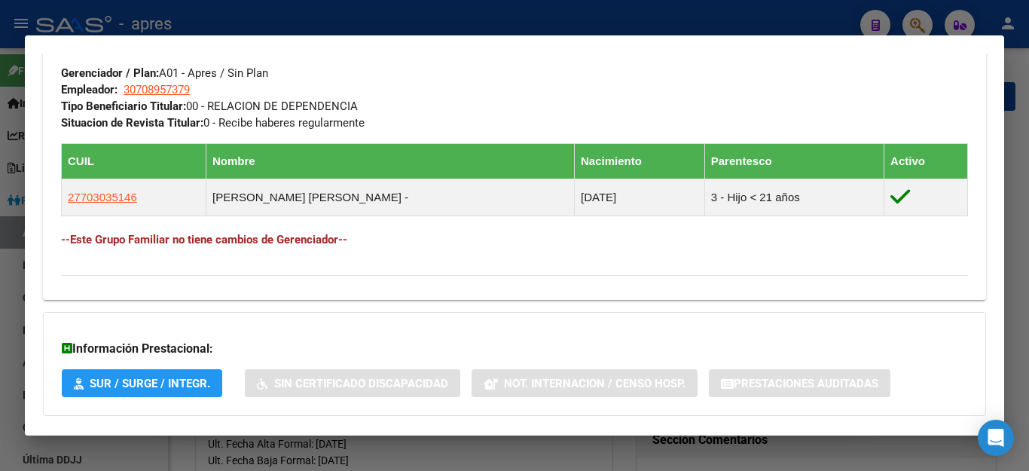
click at [737, 17] on div at bounding box center [514, 235] width 1029 height 471
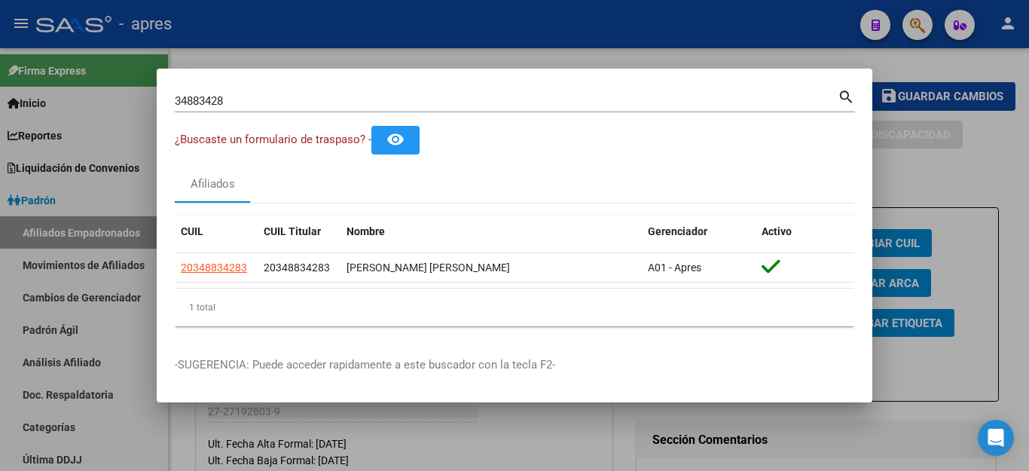
click at [784, 31] on div at bounding box center [514, 235] width 1029 height 471
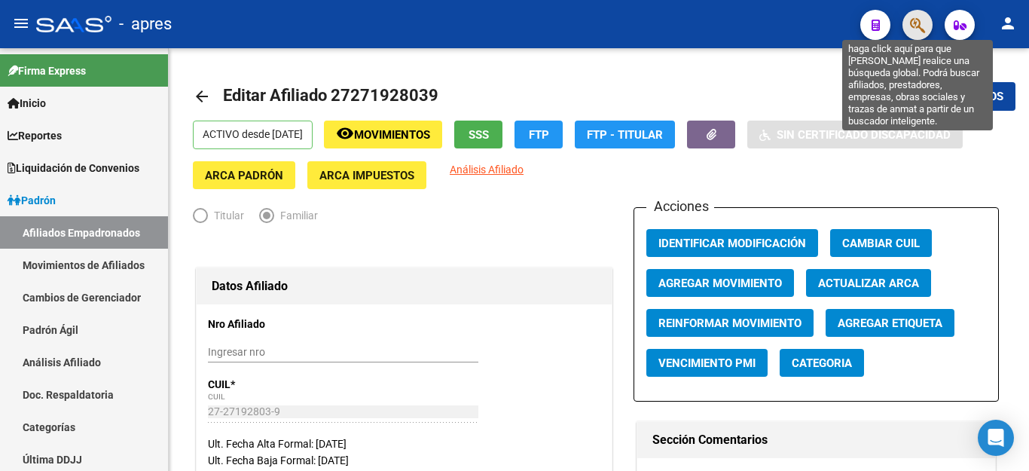
click at [913, 21] on icon "button" at bounding box center [917, 25] width 15 height 17
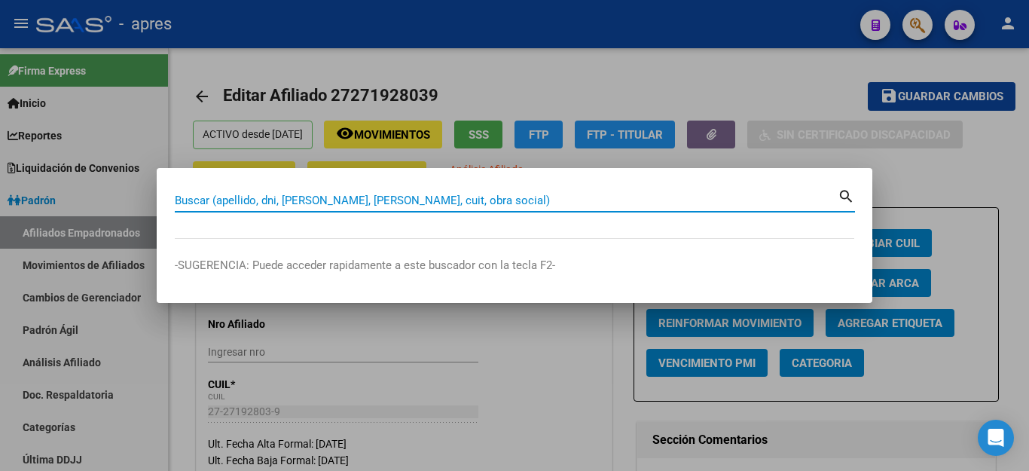
paste input "23396637154"
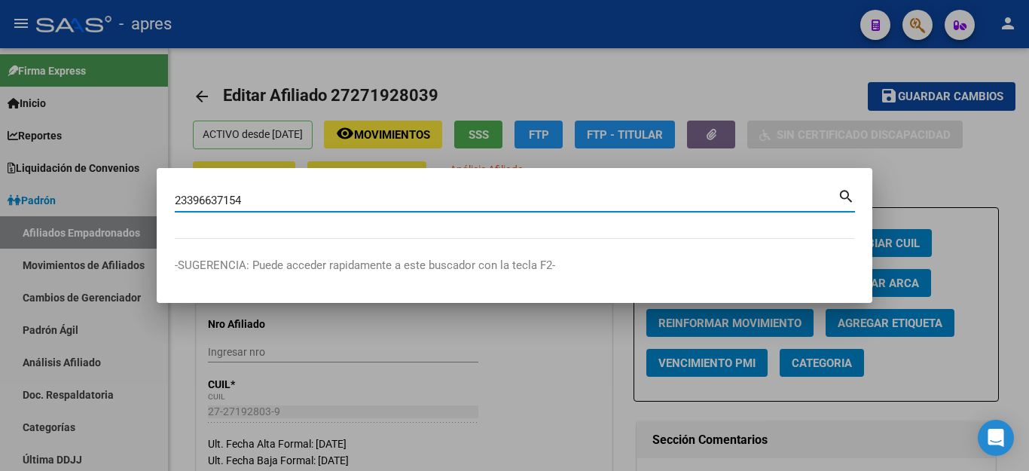
type input "23396637154"
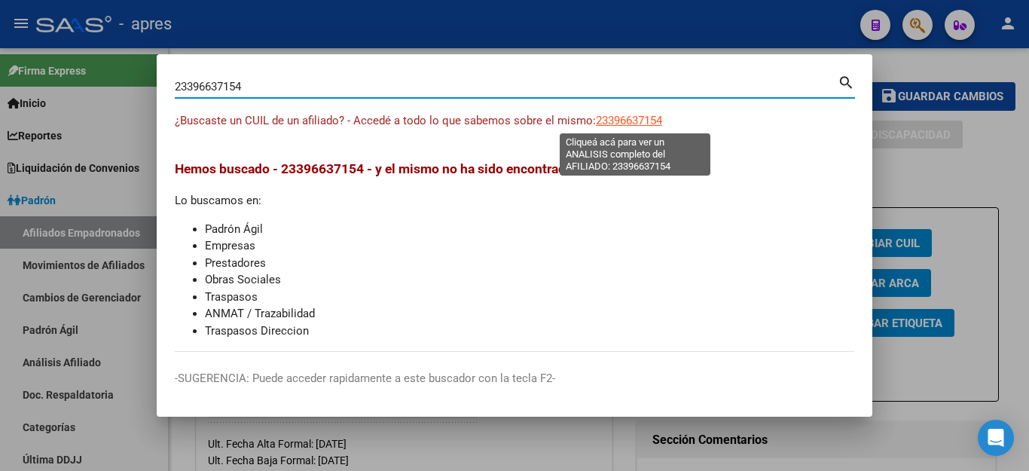
click at [651, 125] on span "23396637154" at bounding box center [629, 121] width 66 height 14
type textarea "23396637154"
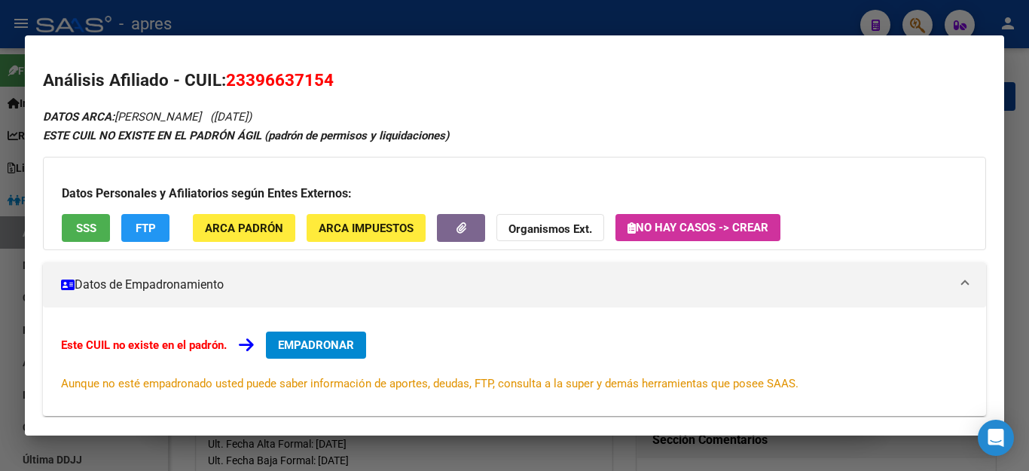
click at [77, 206] on div "Datos Personales y Afiliatorios según Entes Externos: SSS FTP ARCA Padrón ARCA …" at bounding box center [514, 203] width 943 height 93
click at [75, 227] on button "SSS" at bounding box center [86, 228] width 48 height 28
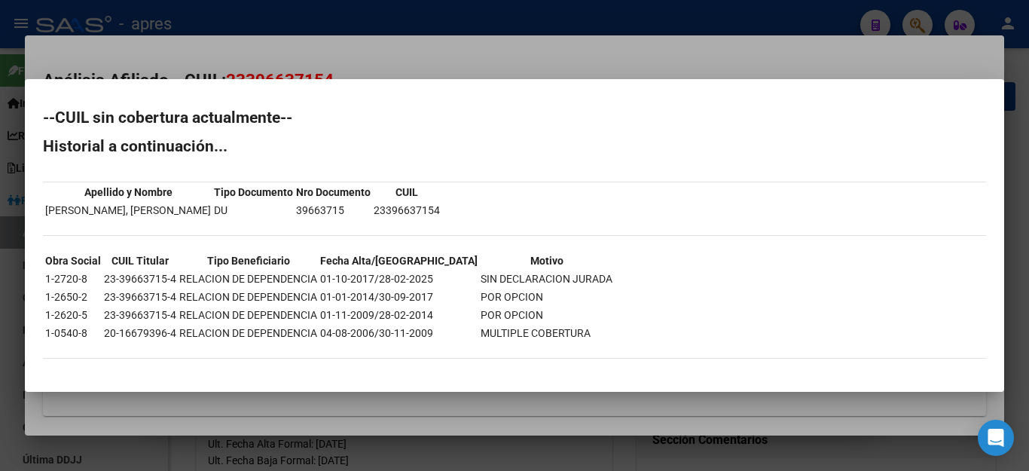
click at [416, 14] on div at bounding box center [514, 235] width 1029 height 471
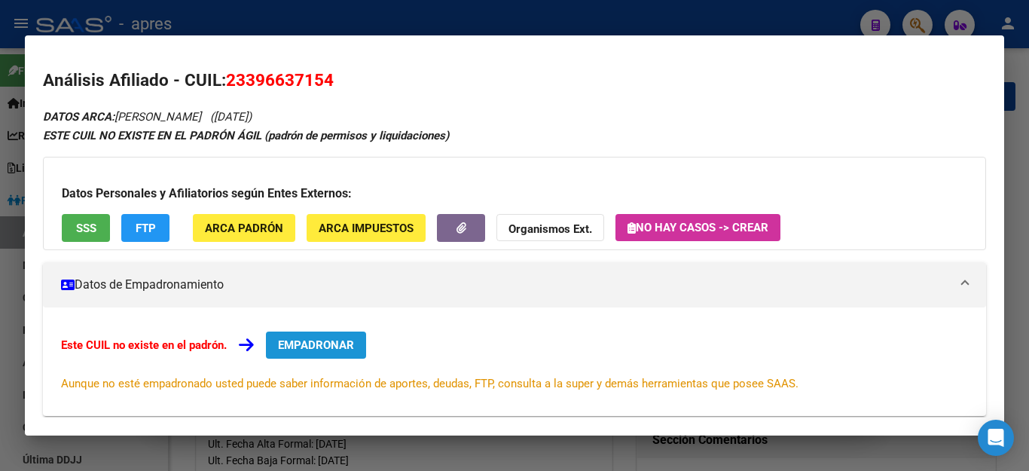
click at [341, 339] on span "EMPADRONAR" at bounding box center [316, 345] width 76 height 14
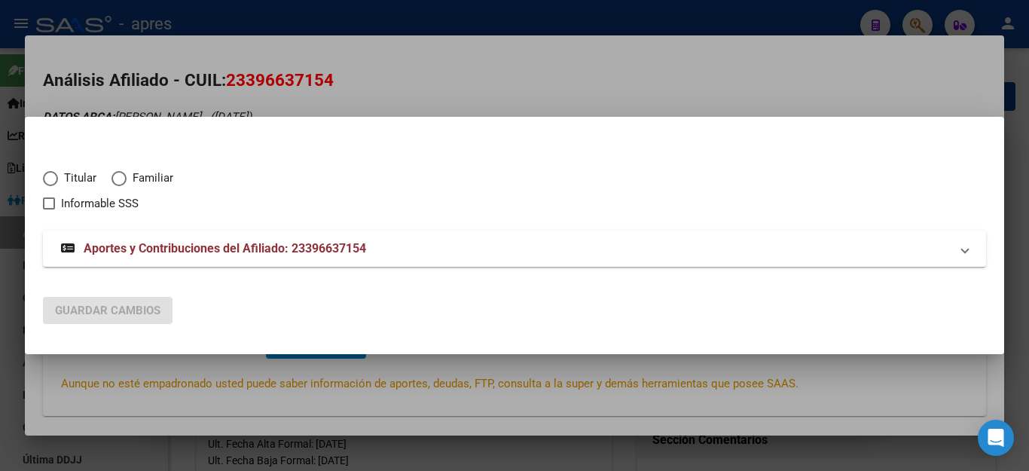
click at [116, 180] on span "Elija una opción" at bounding box center [118, 178] width 15 height 15
click at [116, 180] on input "Familiar" at bounding box center [118, 178] width 15 height 15
radio input "true"
checkbox input "true"
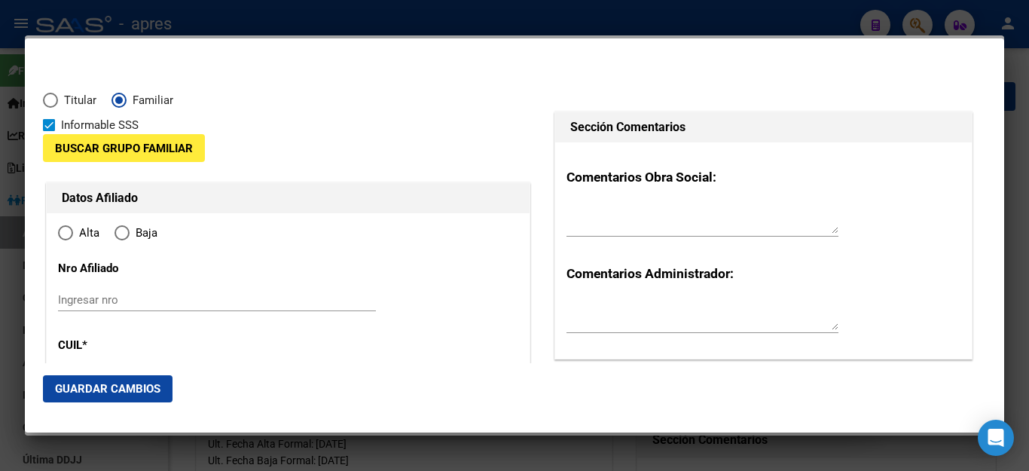
radio input "true"
type input "23-39663715-4"
click at [133, 148] on span "Buscar Grupo Familiar" at bounding box center [124, 149] width 138 height 14
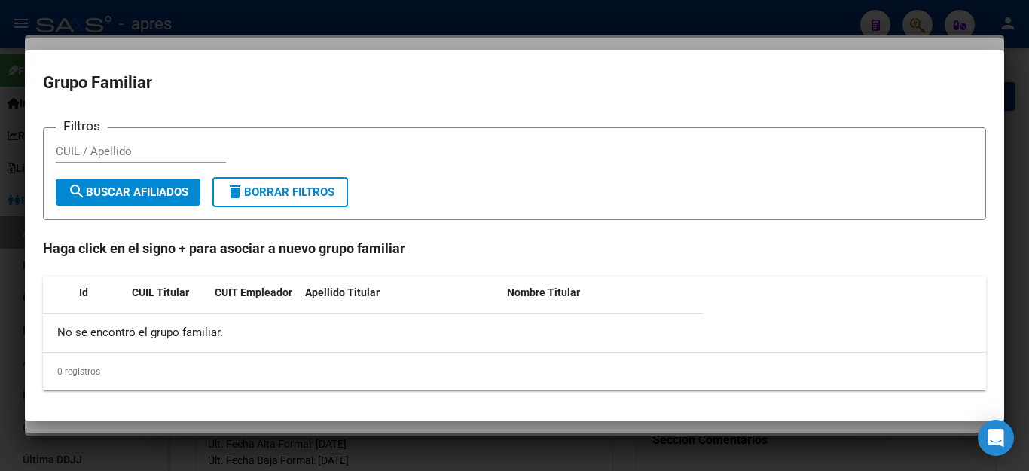
type input "39663715"
type input "LEDESMA"
type input "[PERSON_NAME]"
type input "[DATE]"
type input "[PERSON_NAME]"
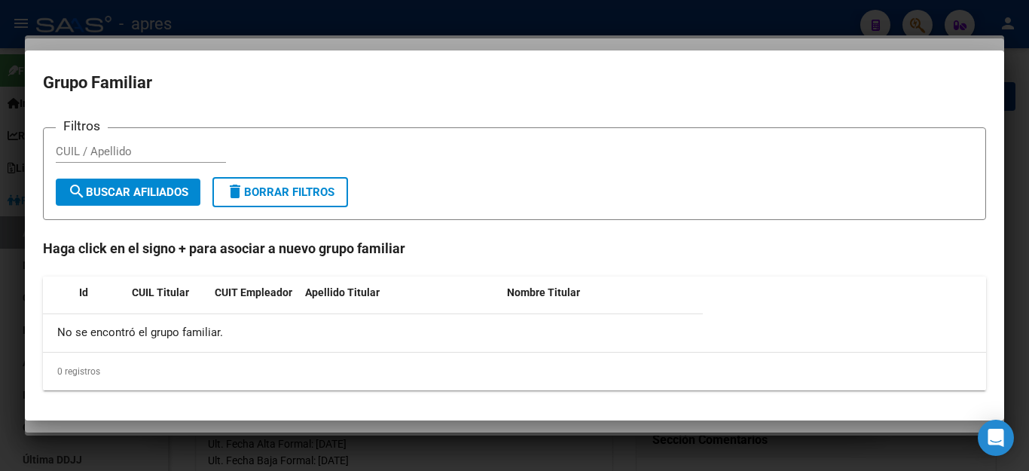
type input "1888"
type input "CALLE 18"
type input "1547"
type input "[PERSON_NAME]"
paste input "20348834283"
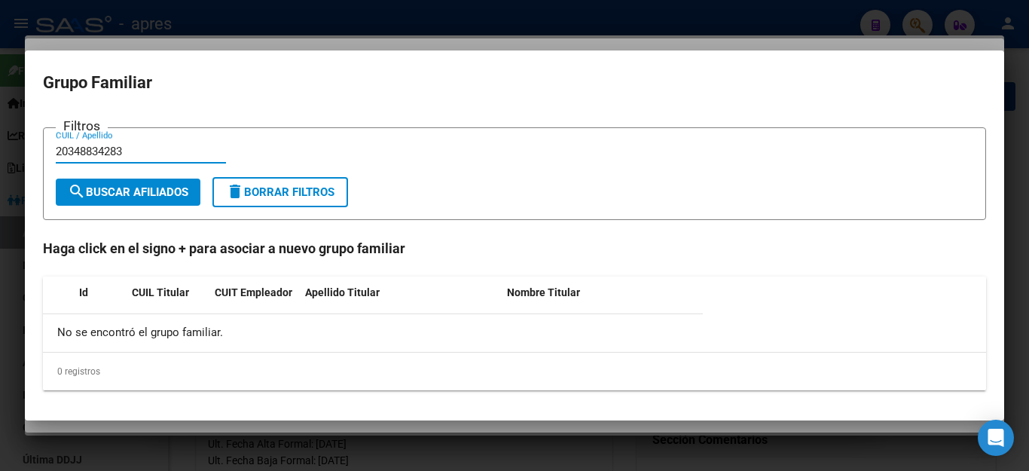
type input "20348834283"
click at [176, 192] on span "search Buscar Afiliados" at bounding box center [128, 192] width 120 height 14
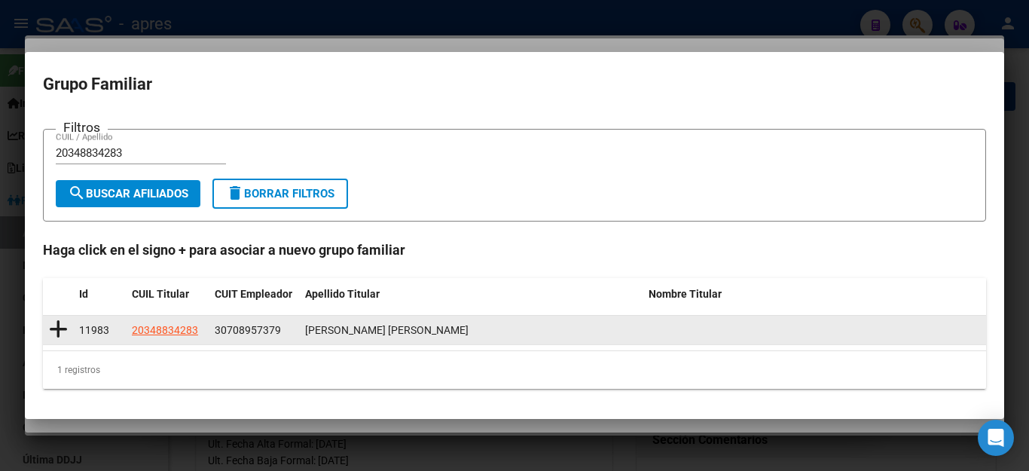
click at [54, 331] on icon at bounding box center [58, 329] width 19 height 21
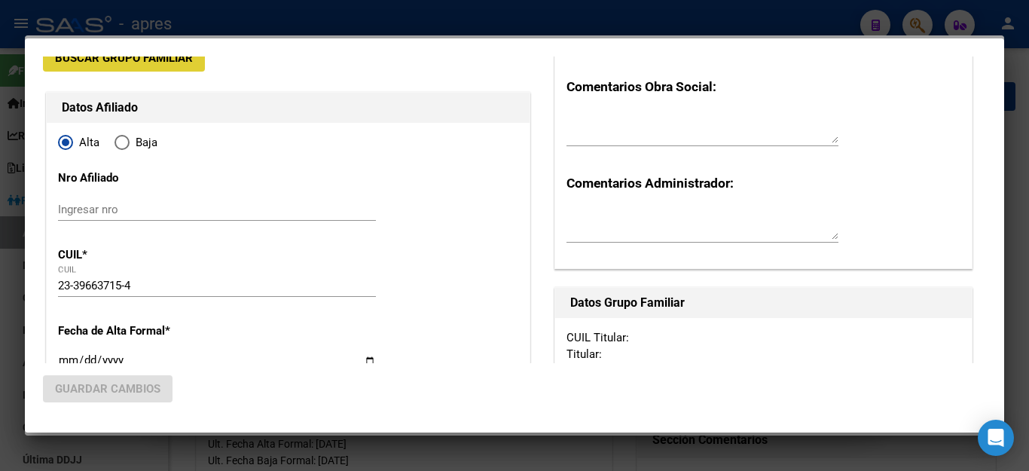
type input "30-70895737-9"
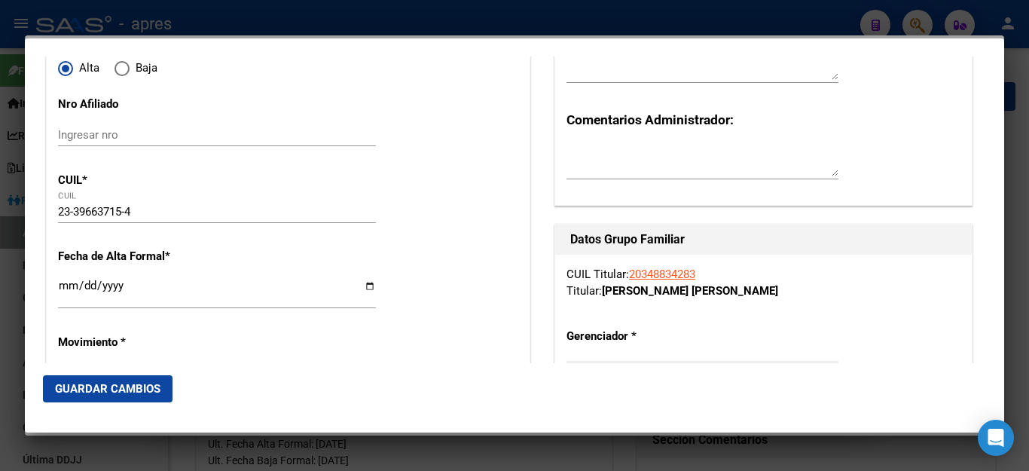
scroll to position [226, 0]
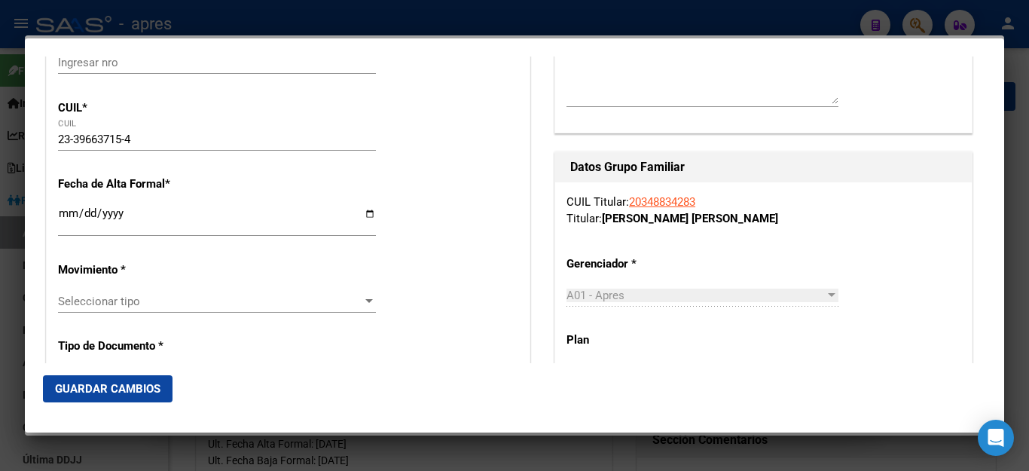
click at [66, 218] on input "Ingresar fecha" at bounding box center [217, 219] width 318 height 24
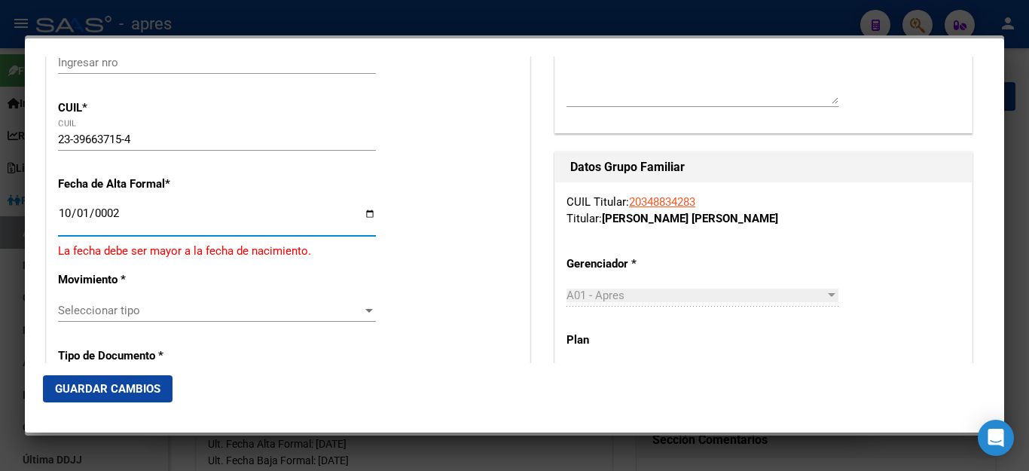
scroll to position [262, 0]
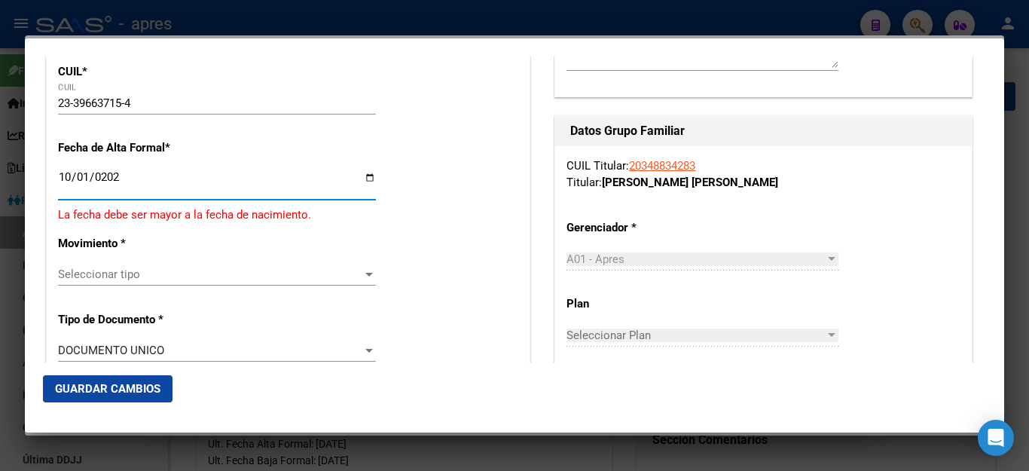
type input "[DATE]"
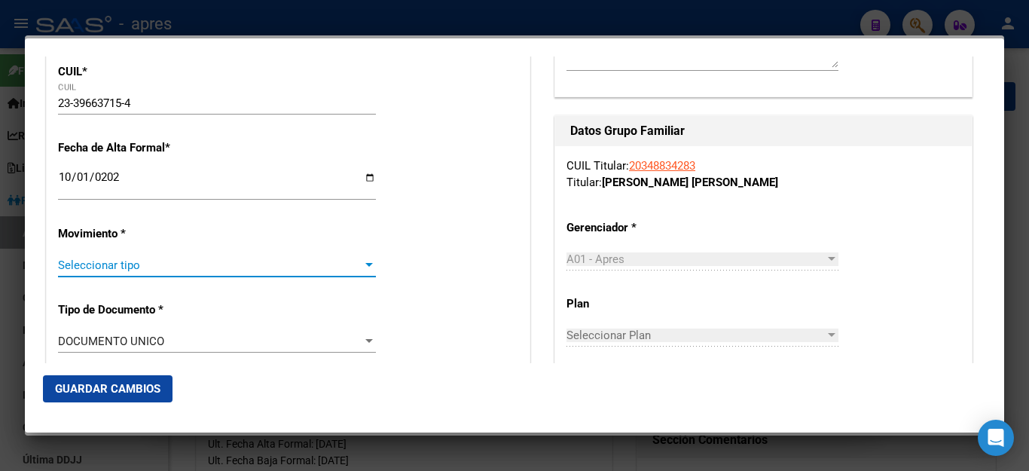
click at [80, 262] on span "Seleccionar tipo" at bounding box center [210, 265] width 304 height 14
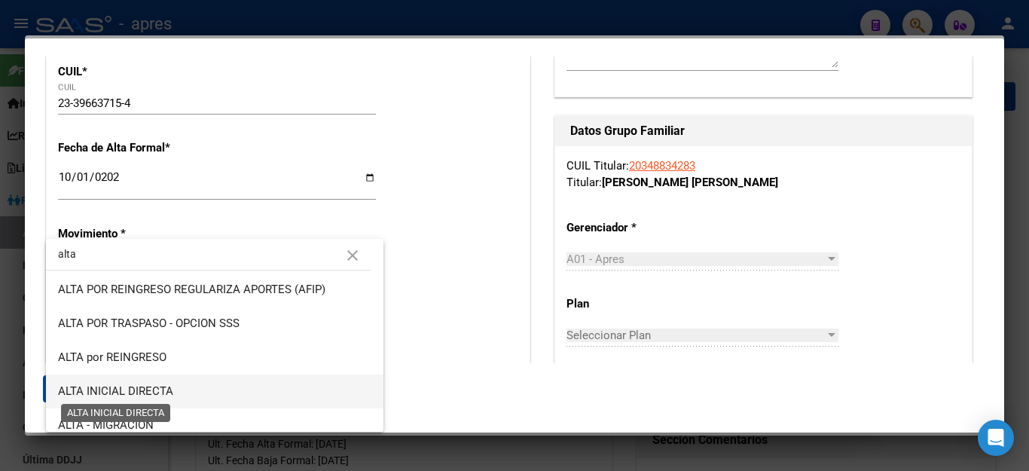
scroll to position [75, 0]
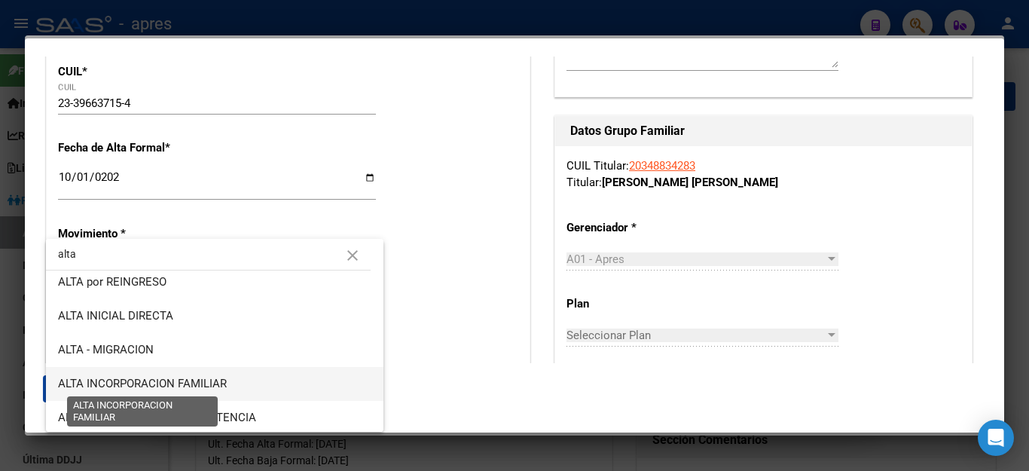
type input "alta"
click at [130, 381] on span "ALTA INCORPORACION FAMILIAR" at bounding box center [142, 384] width 169 height 14
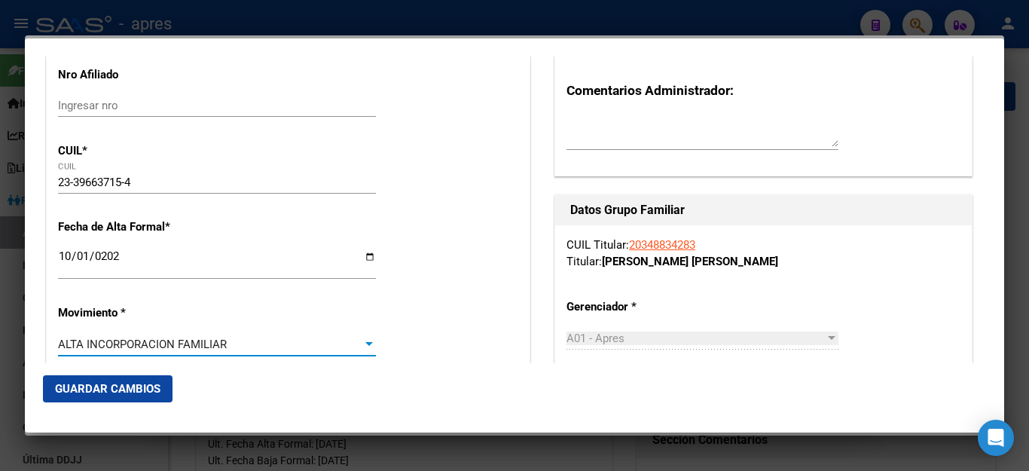
scroll to position [0, 0]
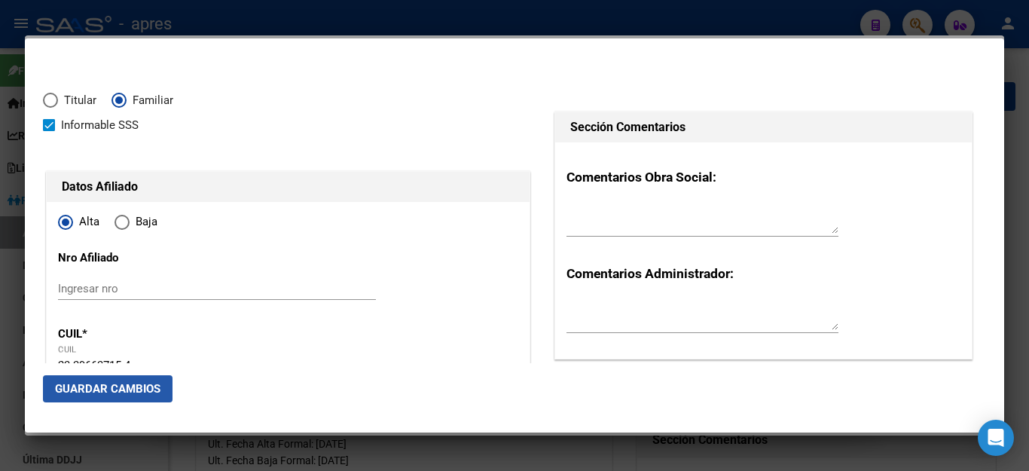
click at [125, 385] on span "Guardar Cambios" at bounding box center [107, 389] width 105 height 14
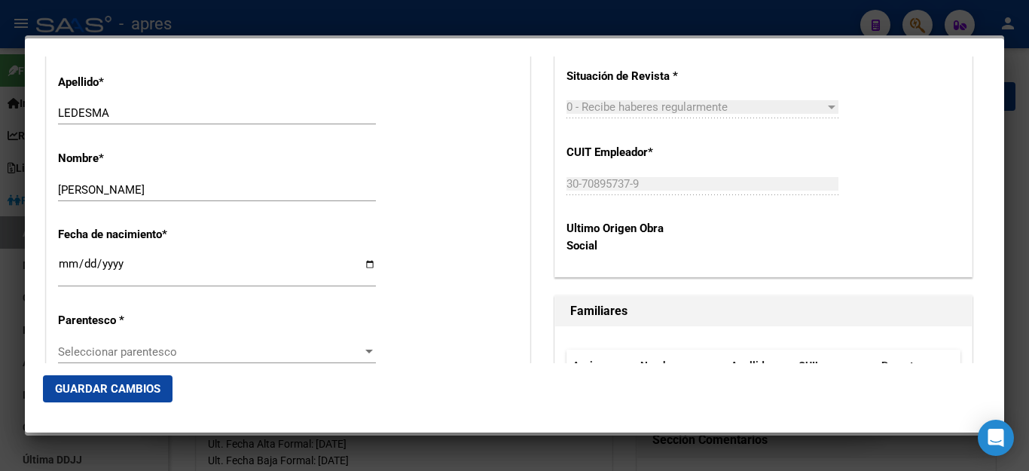
scroll to position [753, 0]
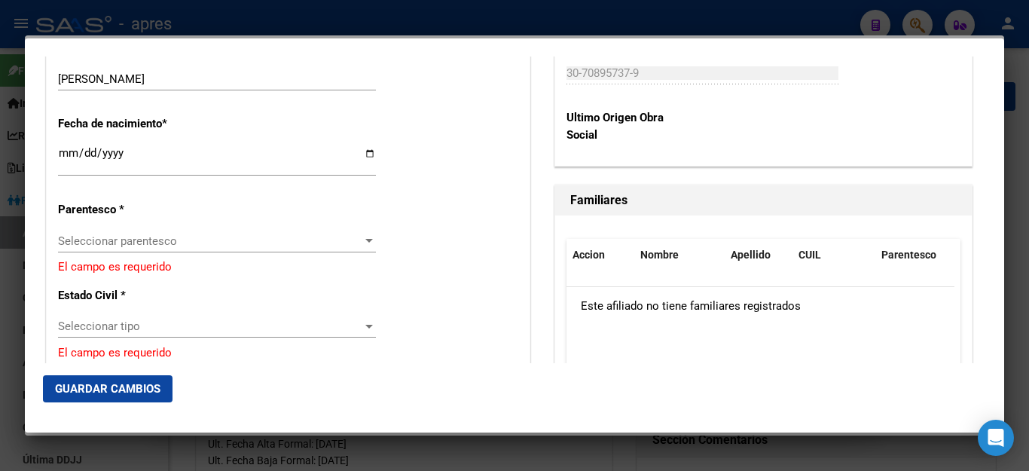
click at [178, 234] on span "Seleccionar parentesco" at bounding box center [210, 241] width 304 height 14
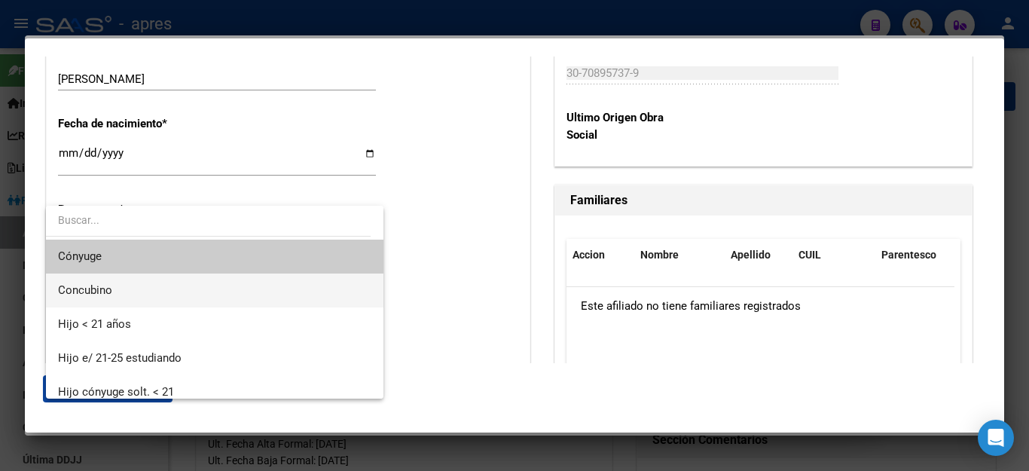
click at [137, 285] on span "Concubino" at bounding box center [214, 290] width 313 height 34
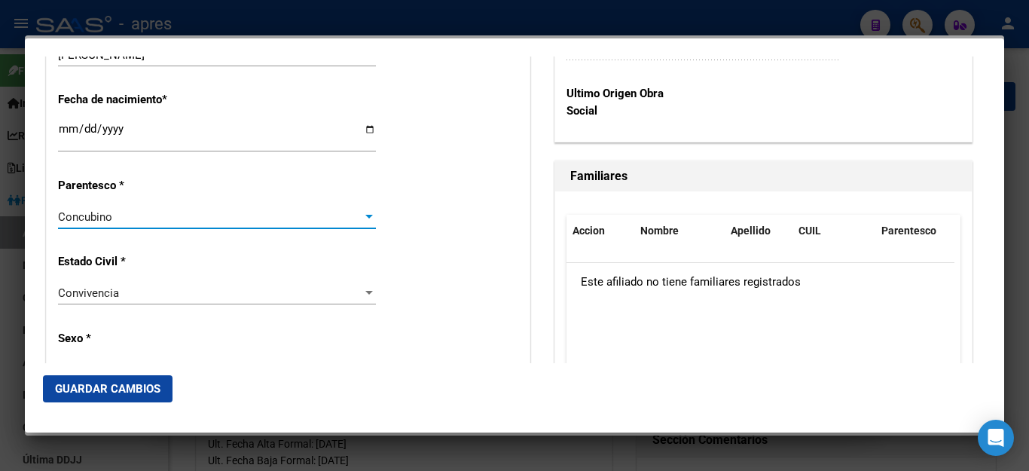
scroll to position [828, 0]
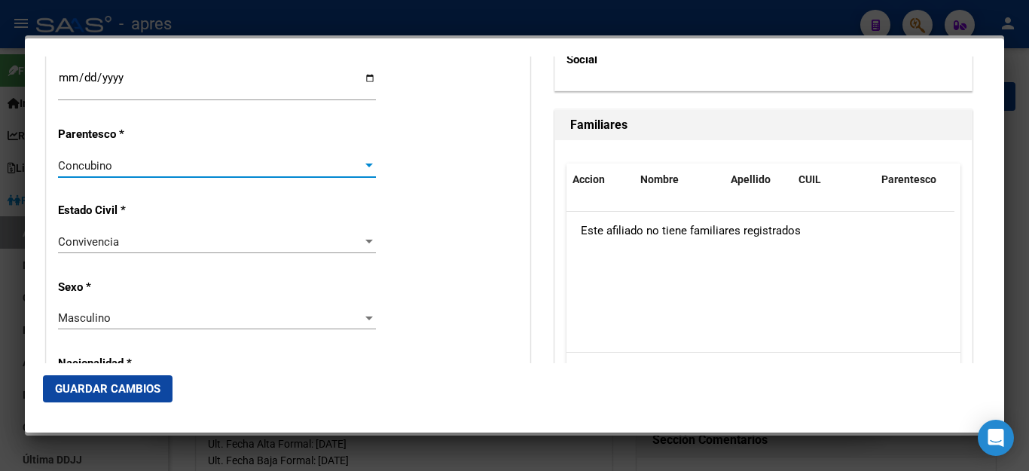
click at [116, 311] on div "Masculino" at bounding box center [210, 318] width 304 height 14
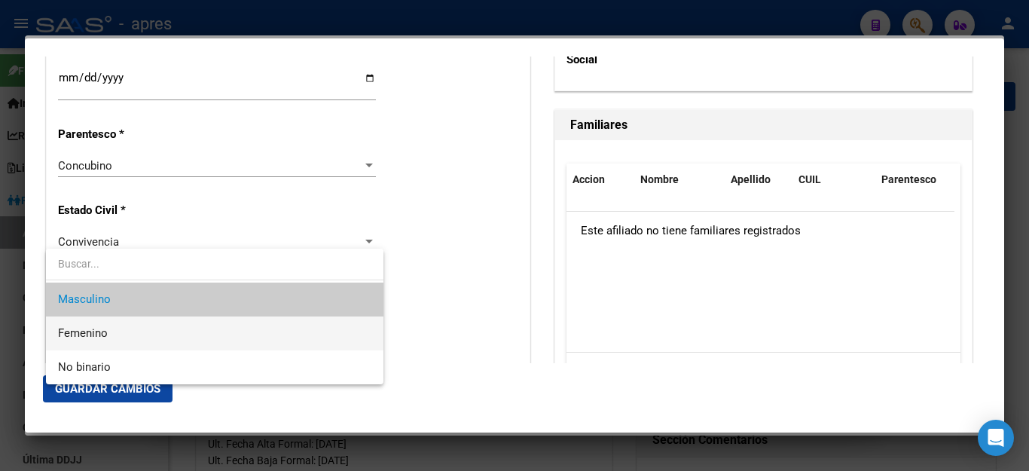
click at [110, 332] on span "Femenino" at bounding box center [214, 333] width 313 height 34
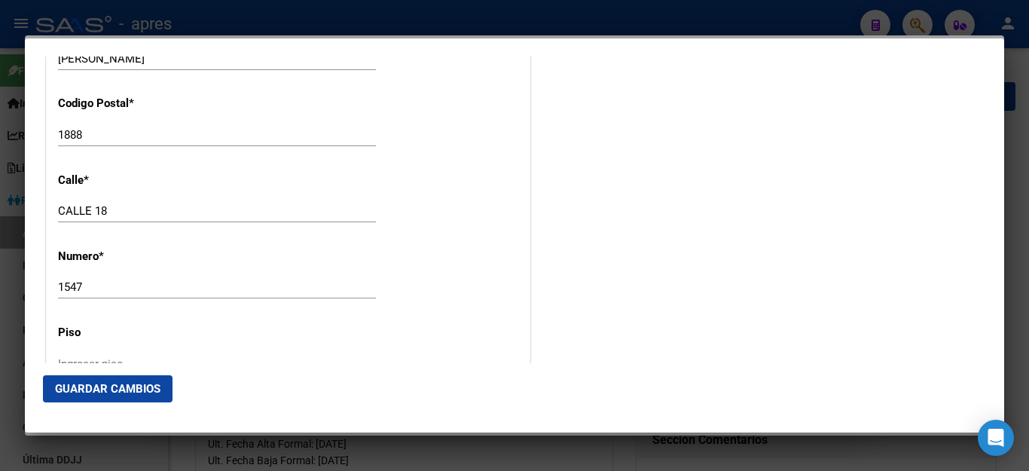
scroll to position [1581, 0]
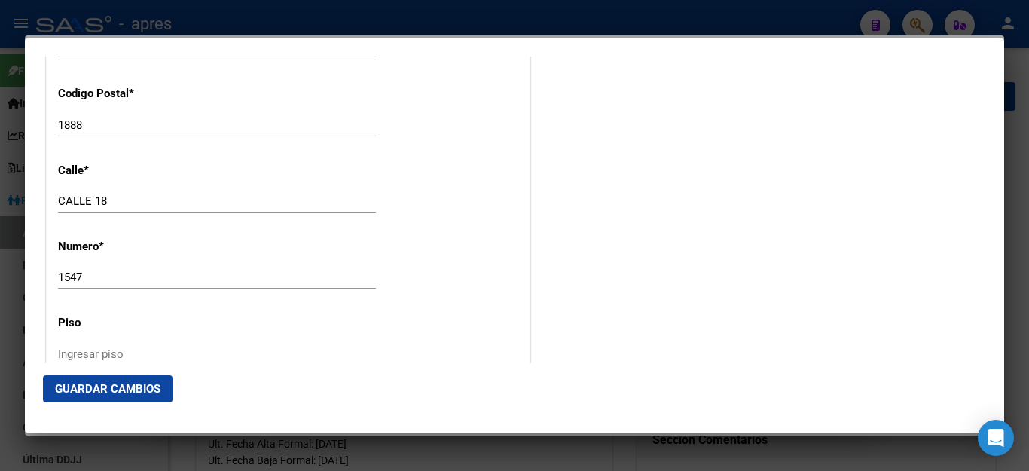
click at [99, 383] on span "Guardar Cambios" at bounding box center [107, 389] width 105 height 14
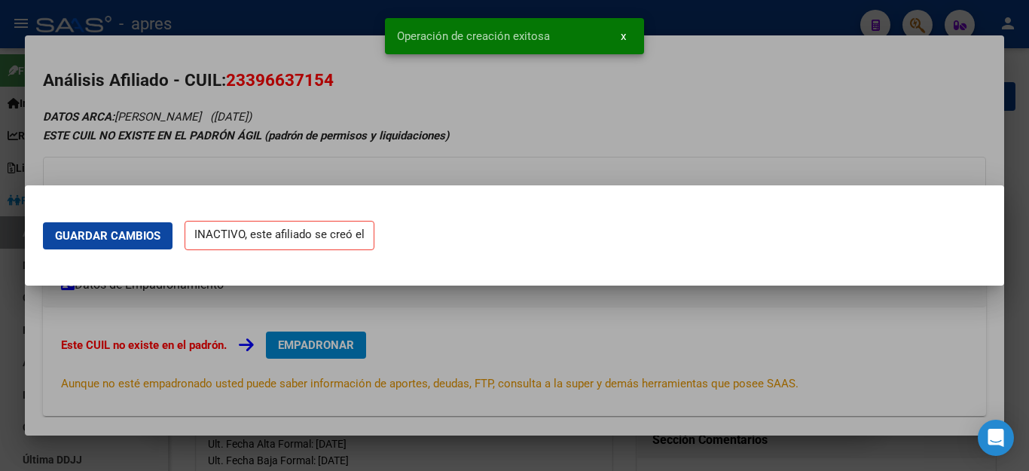
scroll to position [0, 0]
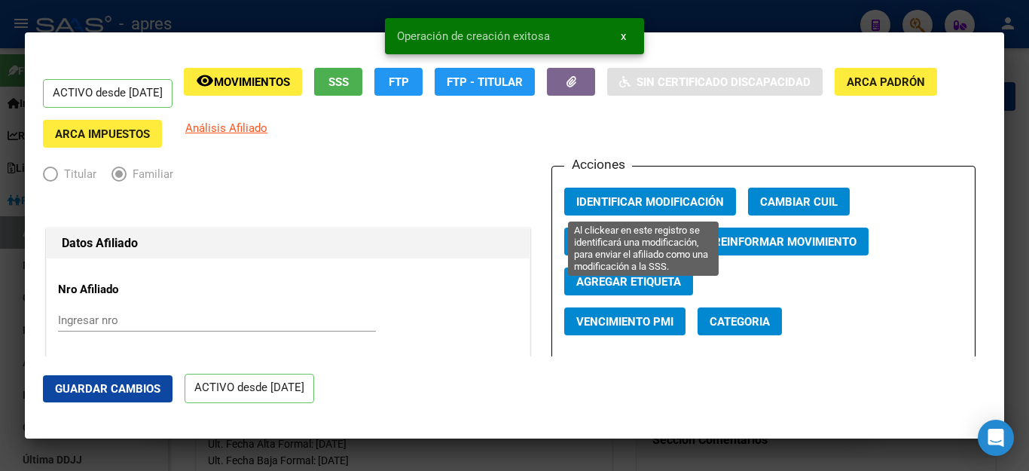
click at [669, 196] on span "Identificar Modificación" at bounding box center [650, 202] width 148 height 14
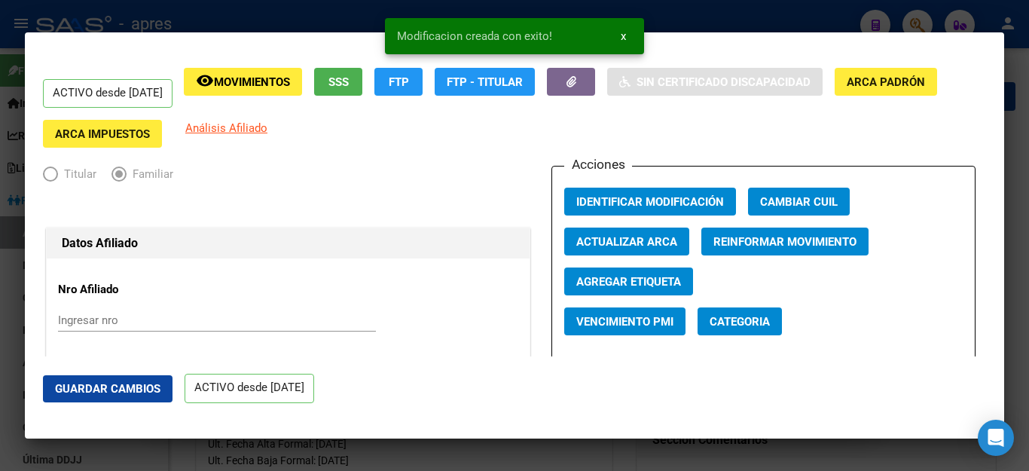
drag, startPoint x: 790, startPoint y: 20, endPoint x: 756, endPoint y: 37, distance: 37.7
click at [789, 20] on div at bounding box center [514, 235] width 1029 height 471
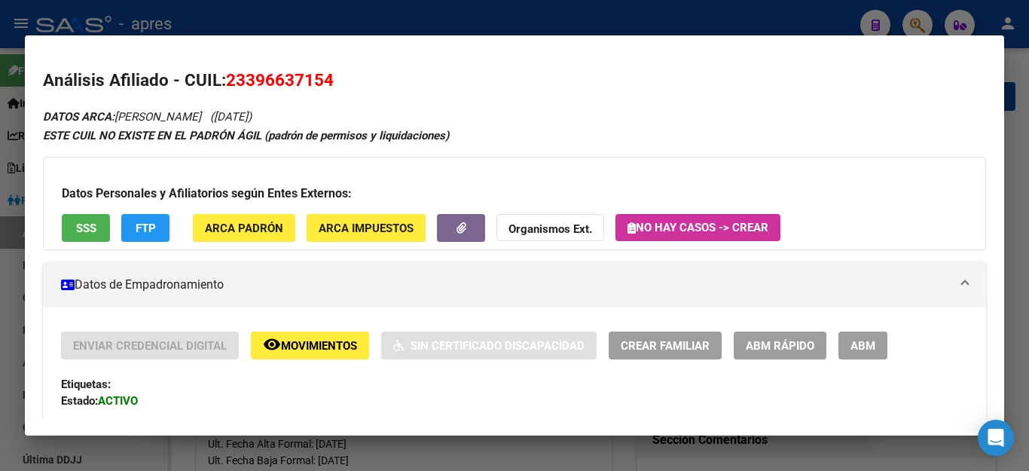
click at [709, 13] on div at bounding box center [514, 235] width 1029 height 471
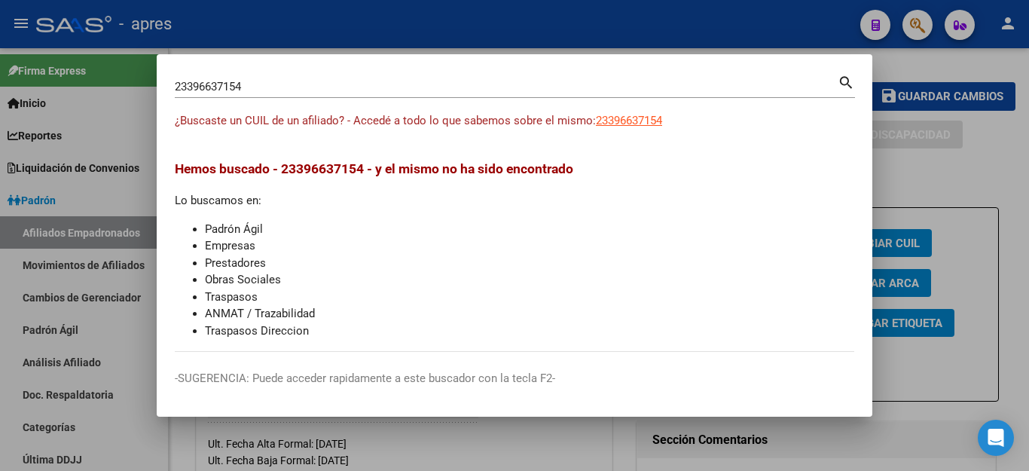
click at [927, 61] on div at bounding box center [514, 235] width 1029 height 471
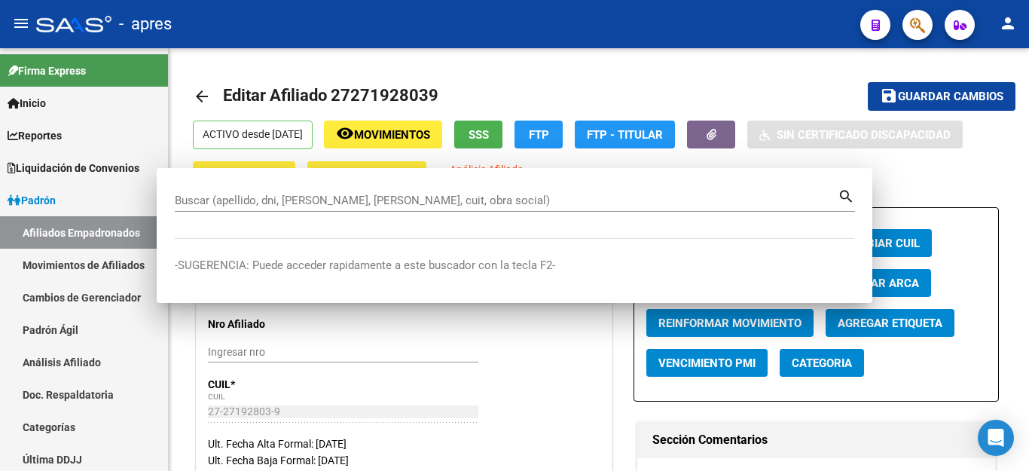
click at [916, 25] on icon "button" at bounding box center [917, 25] width 15 height 17
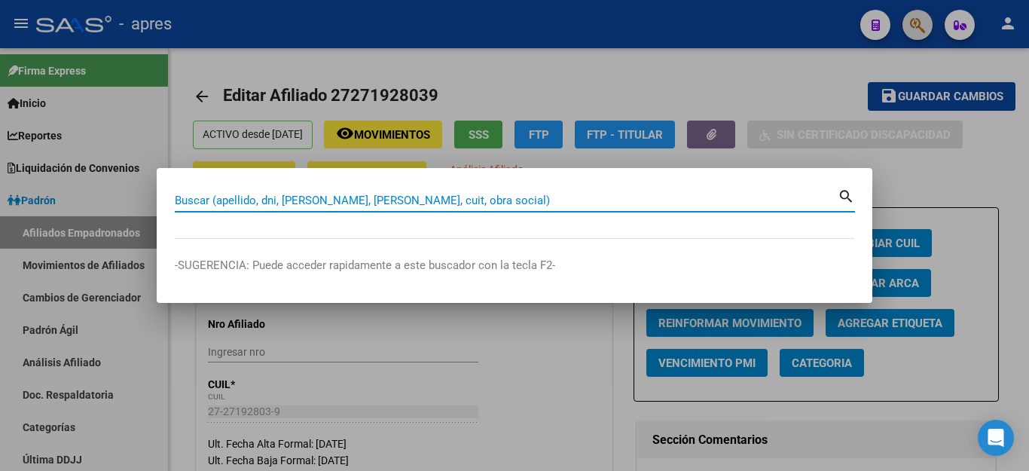
paste input "57238545"
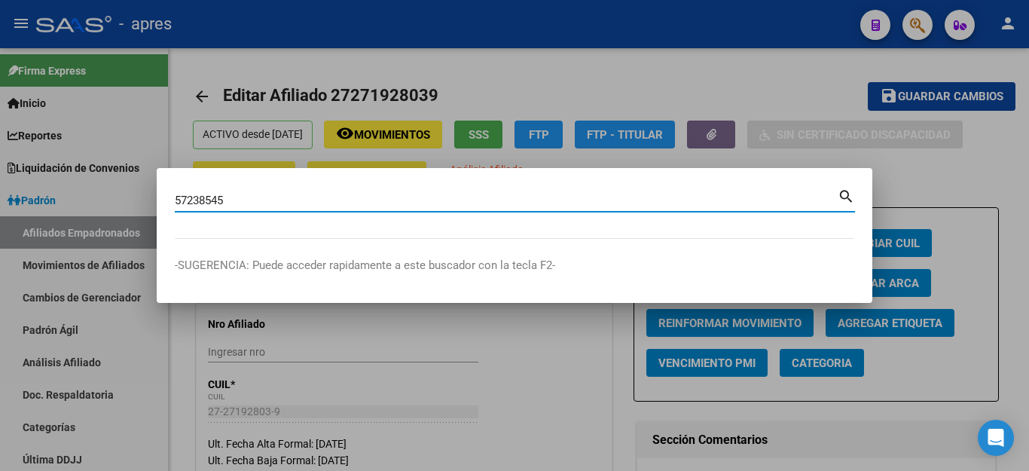
type input "57238545"
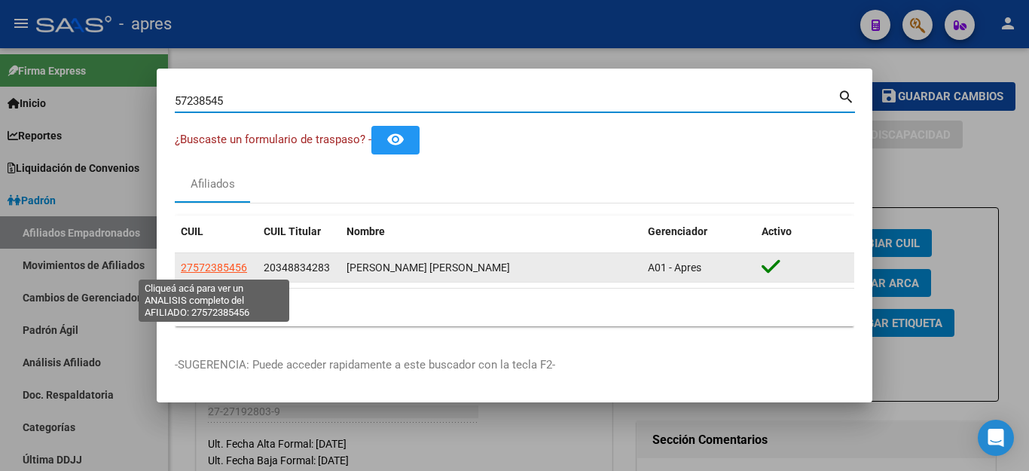
click at [221, 268] on span "27572385456" at bounding box center [214, 267] width 66 height 12
type textarea "27572385456"
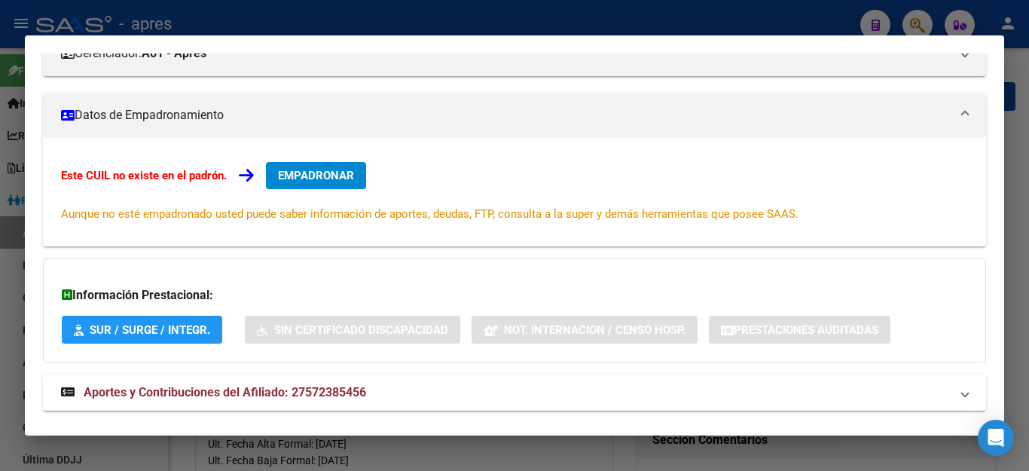
scroll to position [226, 0]
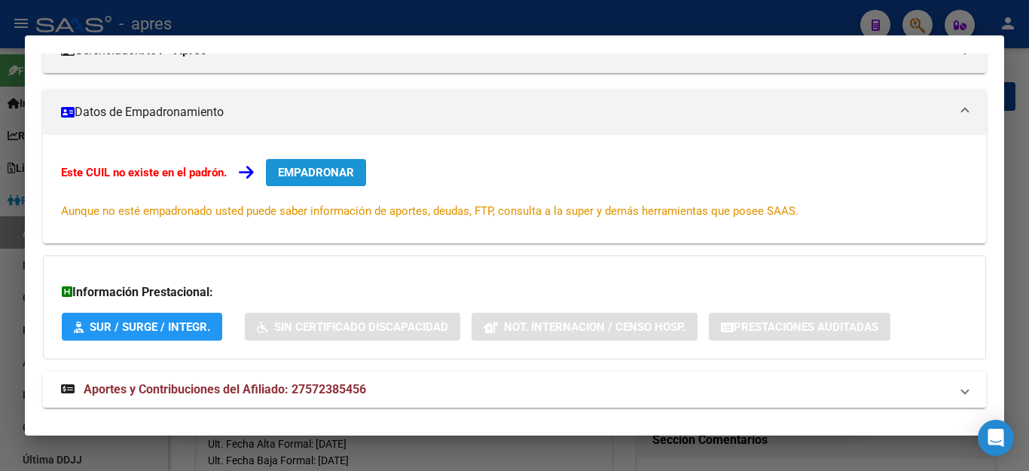
click at [346, 163] on button "EMPADRONAR" at bounding box center [316, 172] width 100 height 27
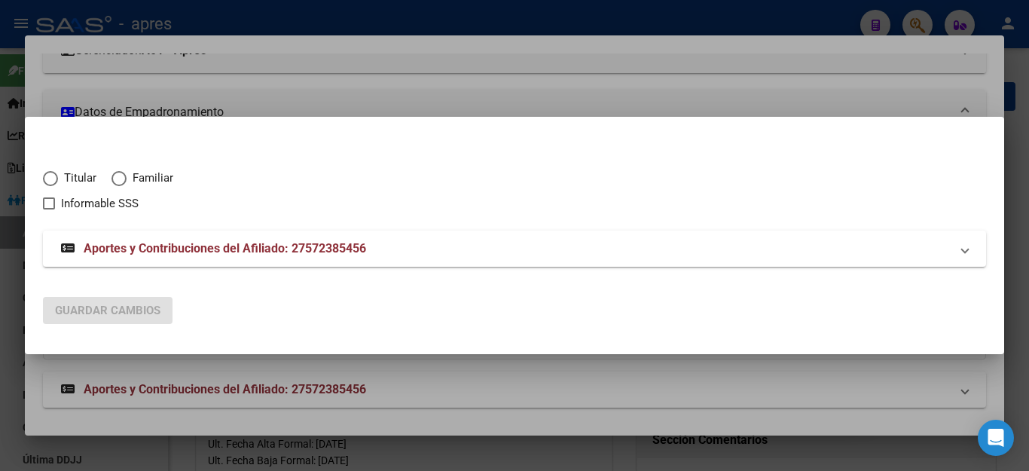
click at [124, 174] on span "Elija una opción" at bounding box center [118, 178] width 15 height 15
click at [124, 174] on input "Familiar" at bounding box center [118, 178] width 15 height 15
radio input "true"
checkbox input "true"
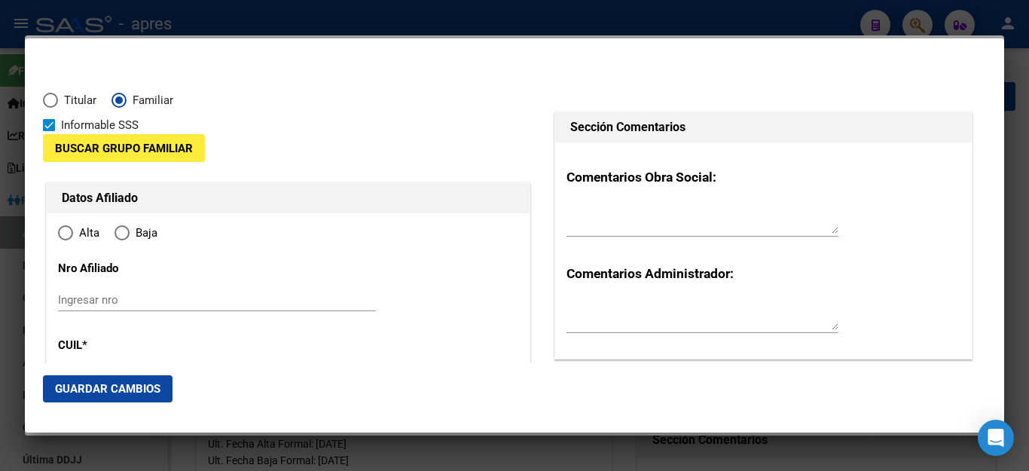
type input "27-57238545-6"
radio input "true"
type input "57238545"
type input "[PERSON_NAME]"
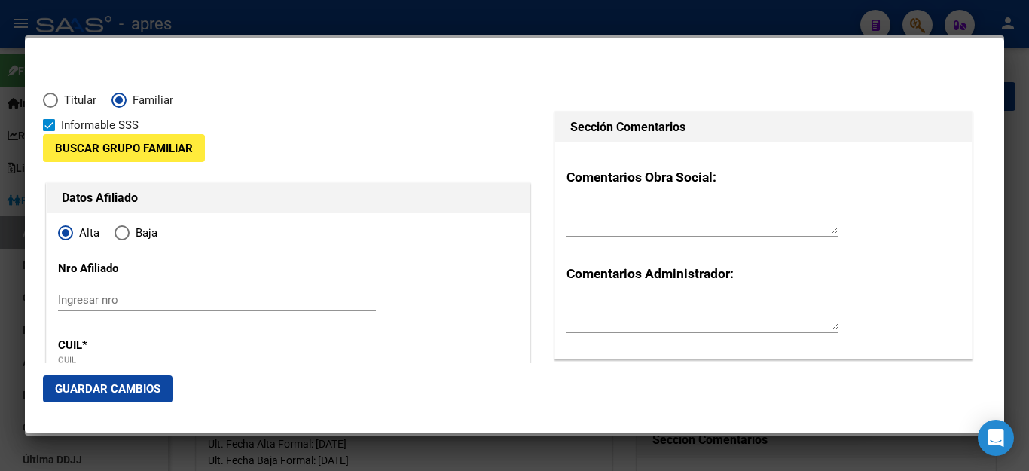
type input "[DATE]"
type input "[PERSON_NAME]"
type input "1888"
type input "CALLE 18"
type input "1547"
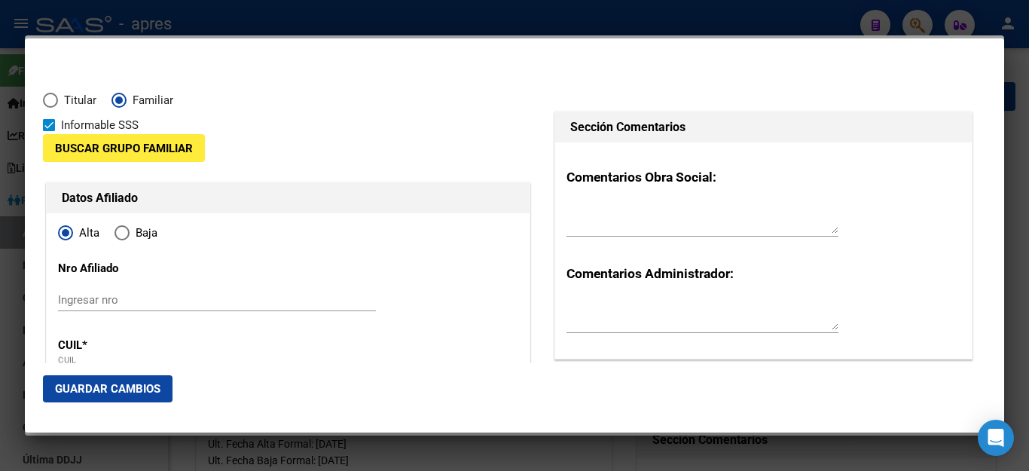
type input "[PERSON_NAME]"
click at [123, 151] on span "Buscar Grupo Familiar" at bounding box center [124, 149] width 138 height 14
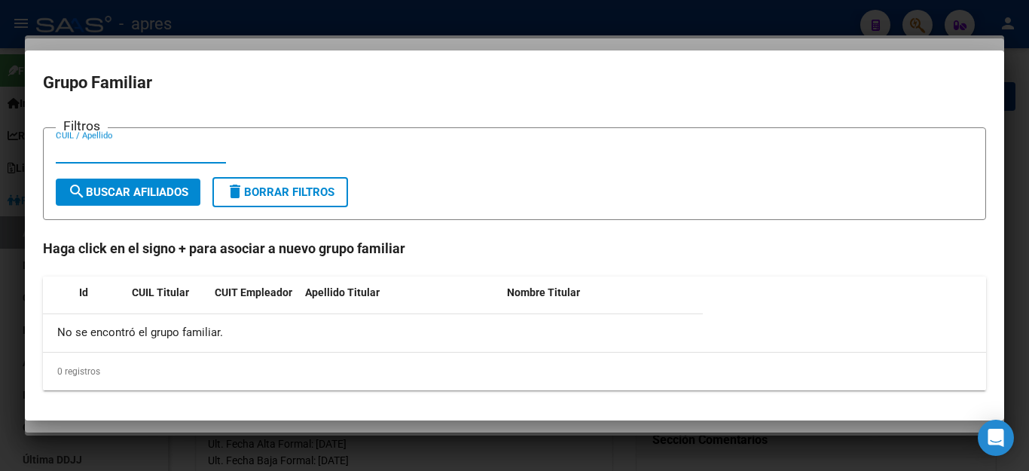
paste input "20348834283"
type input "20348834283"
click at [133, 194] on span "search Buscar Afiliados" at bounding box center [128, 192] width 120 height 14
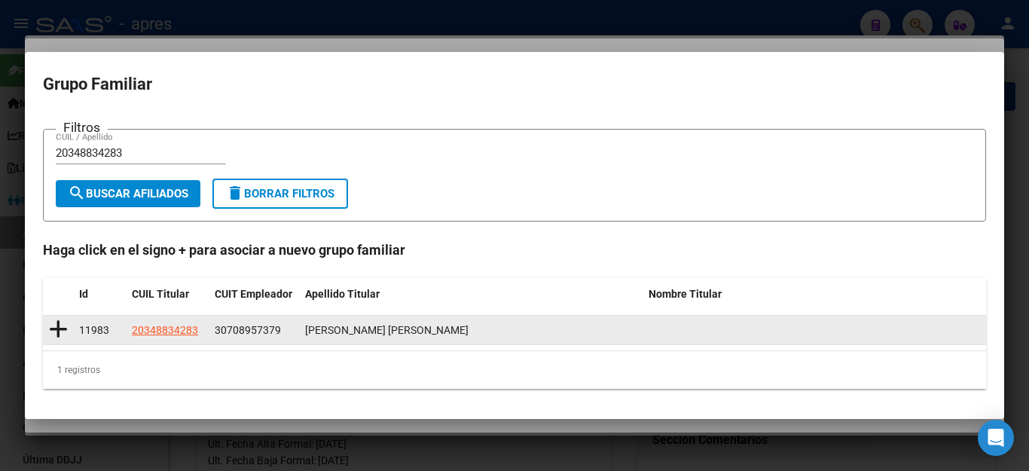
click at [59, 325] on icon at bounding box center [58, 329] width 19 height 21
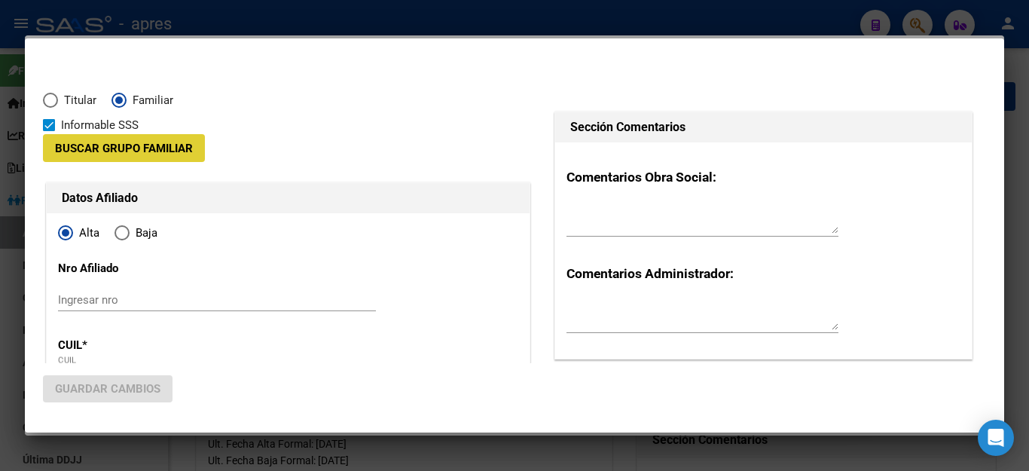
type input "30-70895737-9"
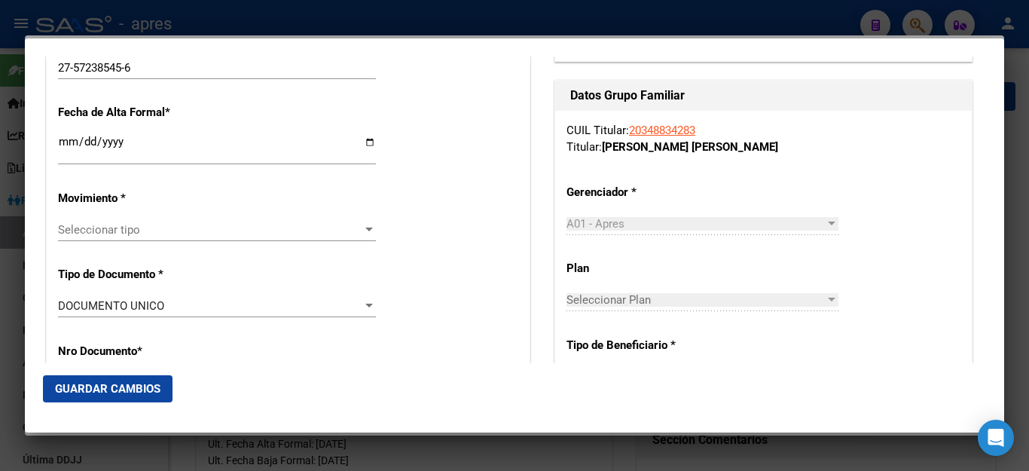
scroll to position [301, 0]
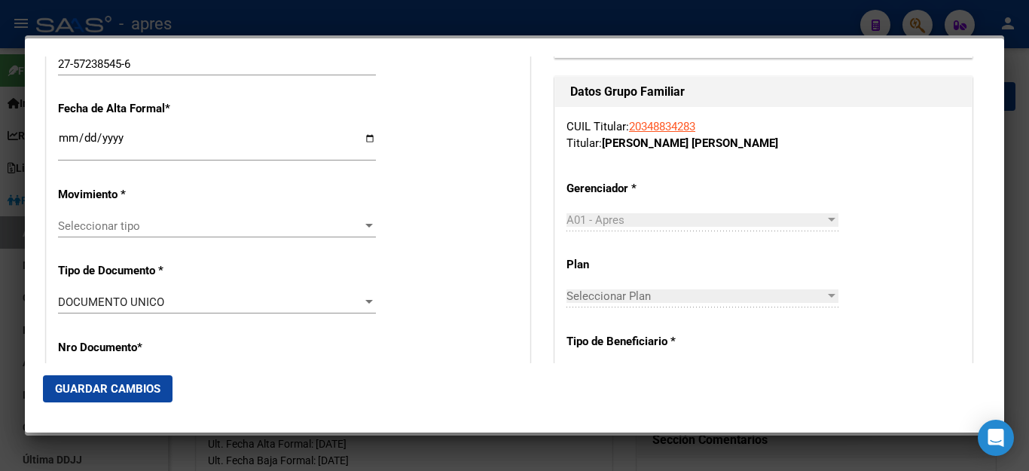
click at [63, 148] on div "Ingresar fecha" at bounding box center [217, 145] width 318 height 32
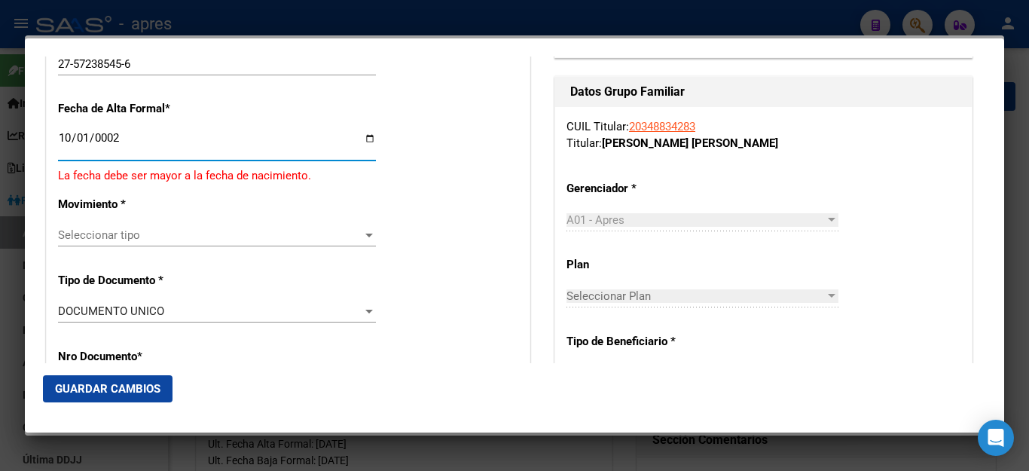
scroll to position [337, 0]
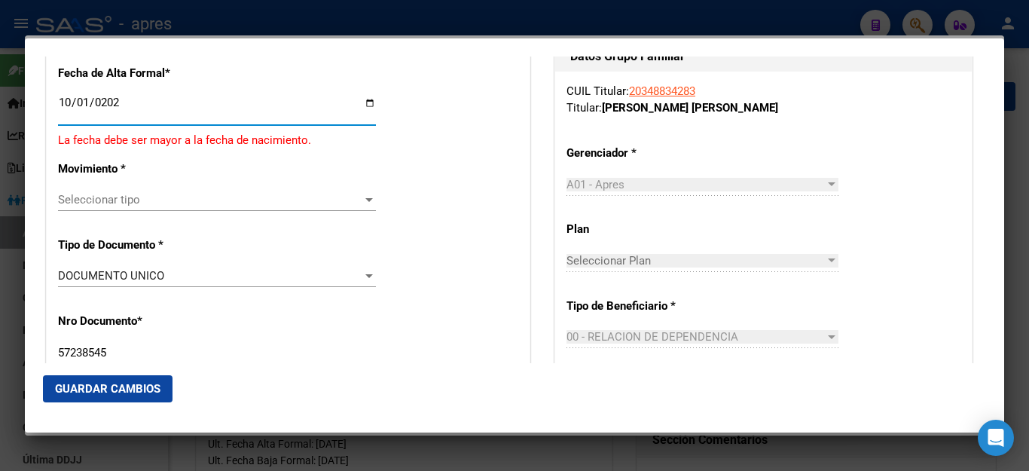
type input "[DATE]"
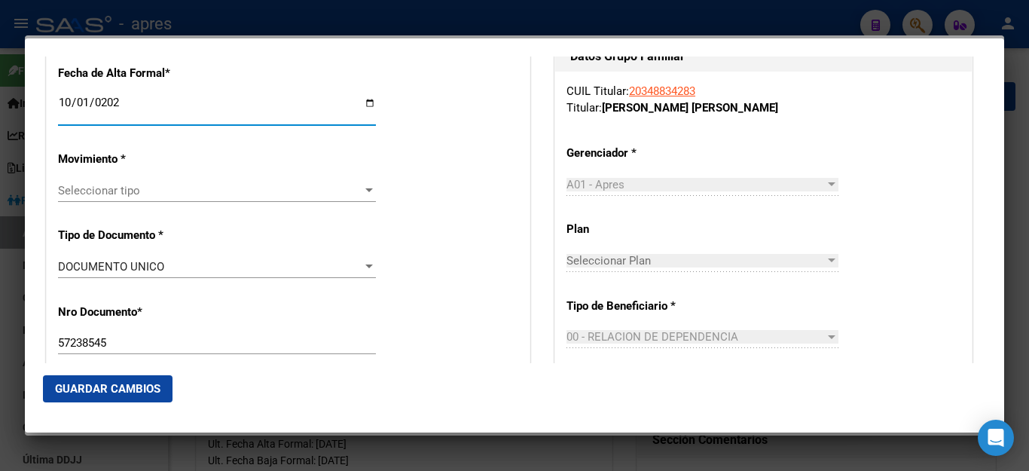
click at [101, 185] on span "Seleccionar tipo" at bounding box center [210, 191] width 304 height 14
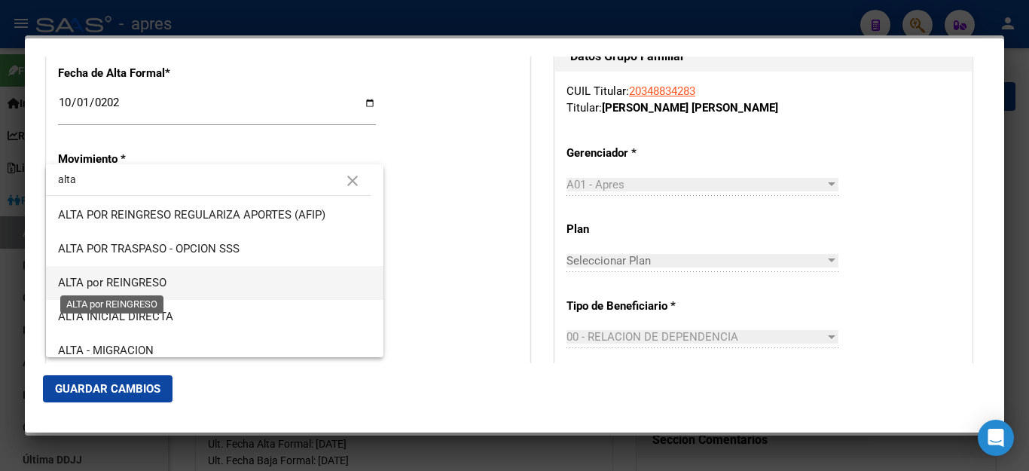
scroll to position [75, 0]
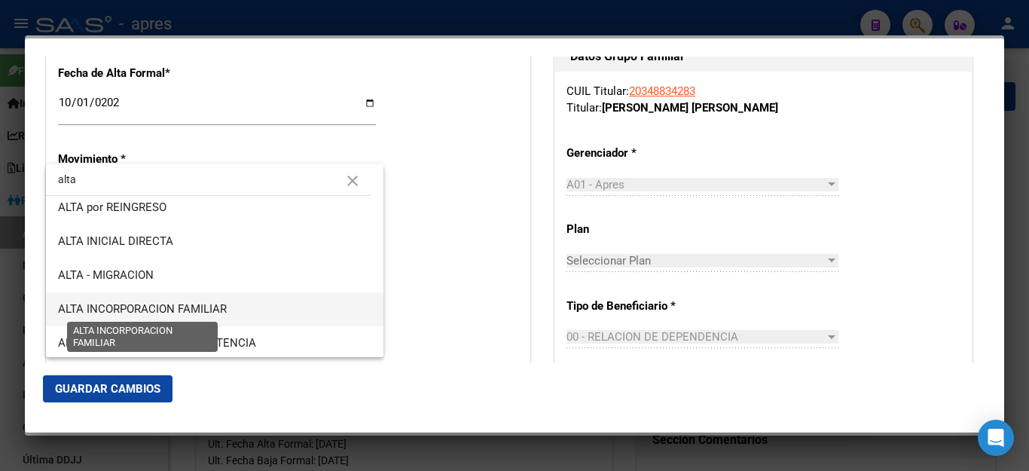
type input "alta"
click at [168, 306] on span "ALTA INCORPORACION FAMILIAR" at bounding box center [142, 309] width 169 height 14
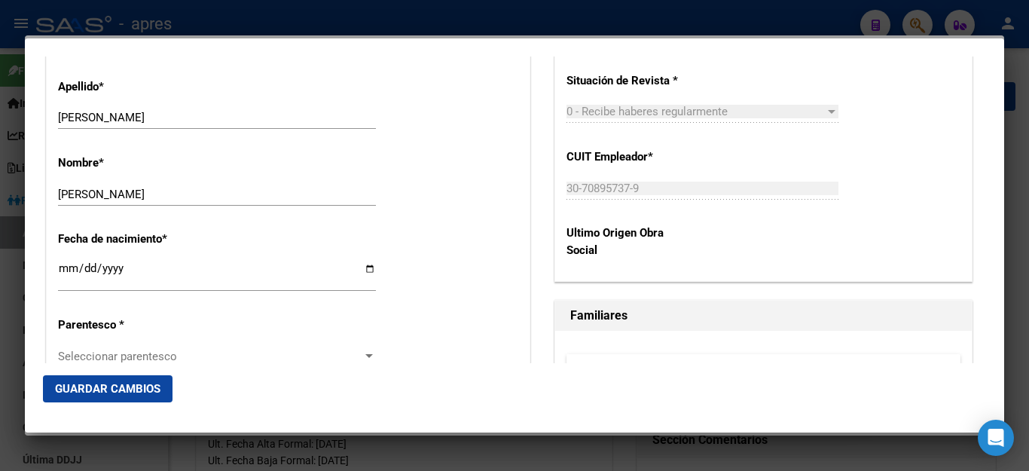
scroll to position [713, 0]
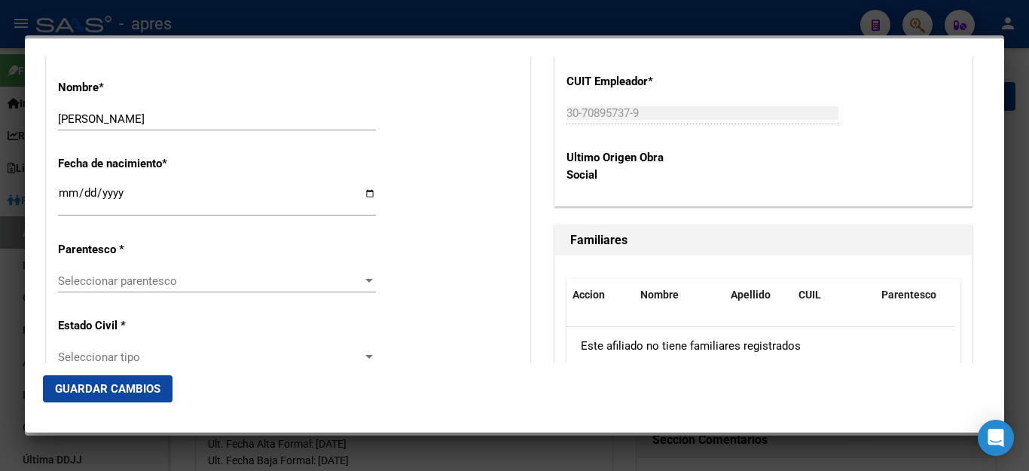
click at [170, 274] on span "Seleccionar parentesco" at bounding box center [210, 281] width 304 height 14
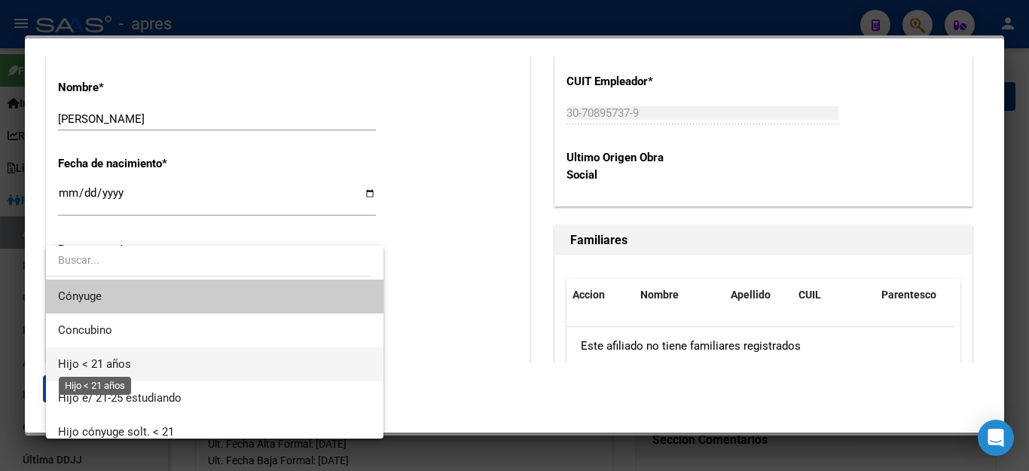
click at [124, 357] on span "Hijo < 21 años" at bounding box center [94, 364] width 73 height 14
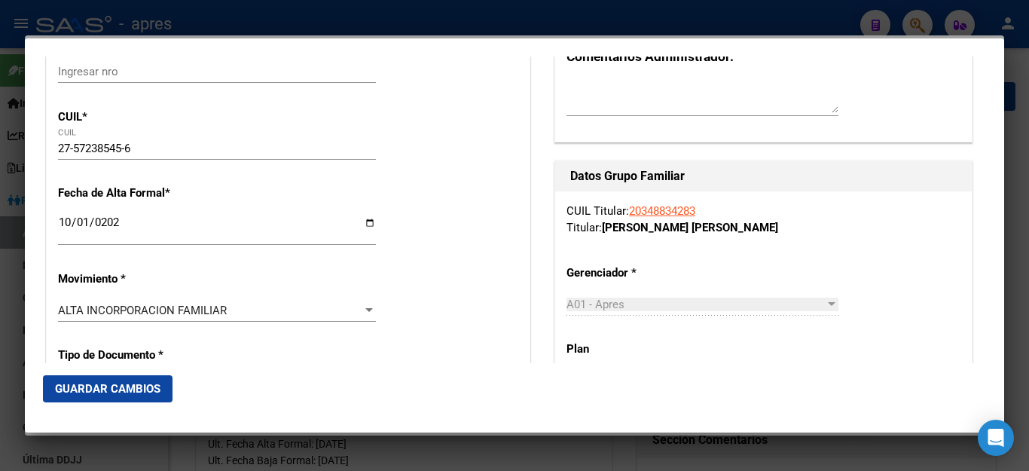
scroll to position [186, 0]
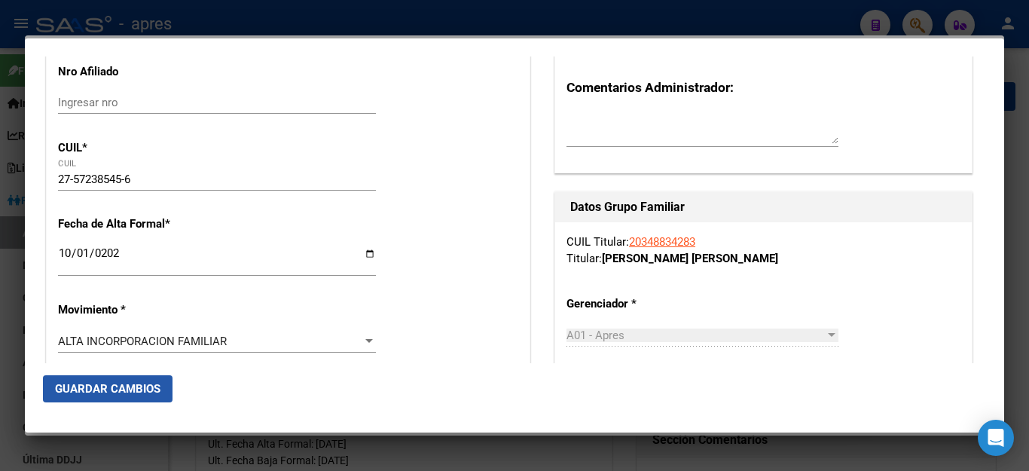
click at [121, 389] on span "Guardar Cambios" at bounding box center [107, 389] width 105 height 14
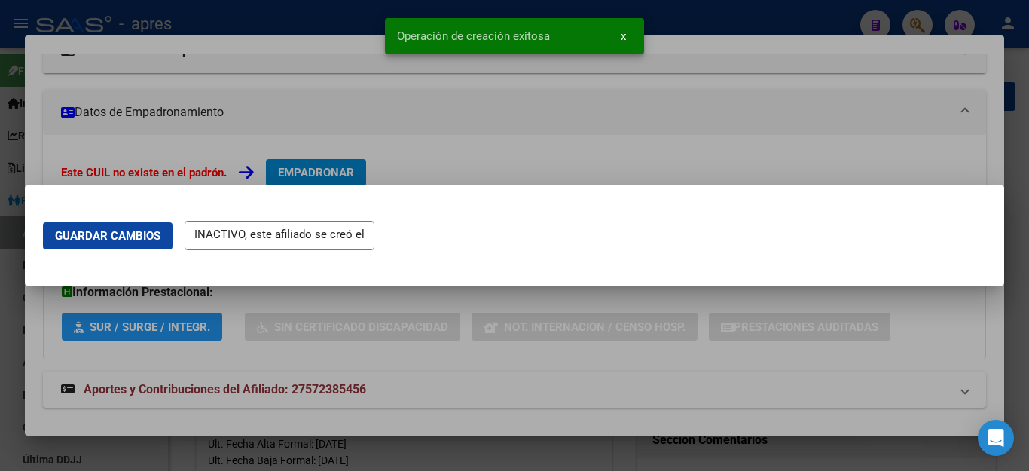
scroll to position [0, 0]
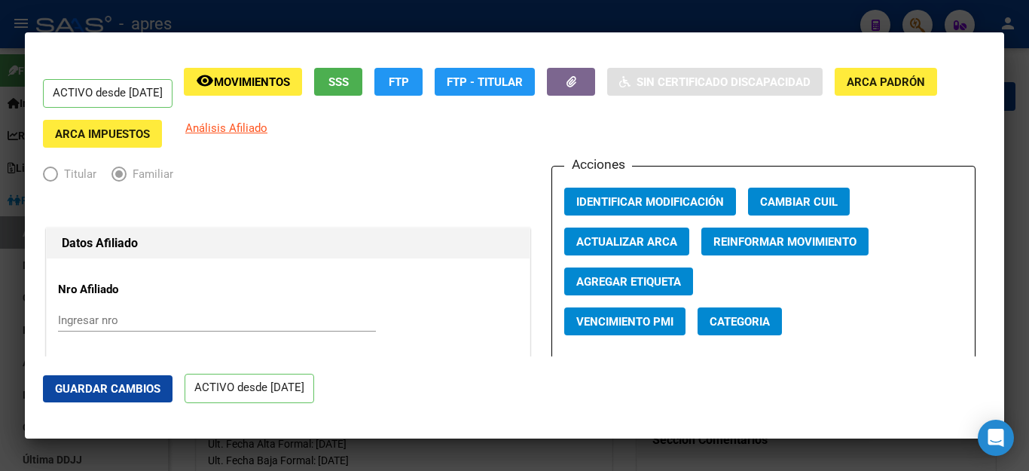
click at [769, 9] on div at bounding box center [514, 235] width 1029 height 471
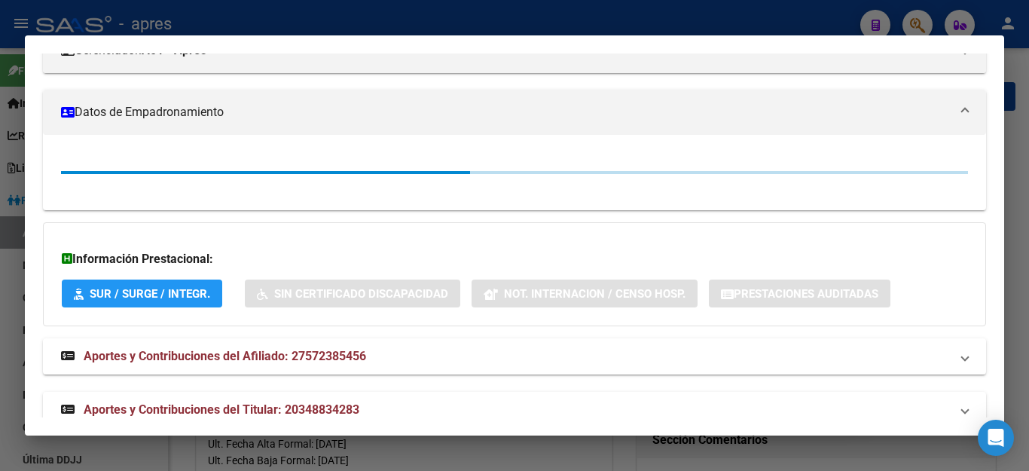
click at [779, 16] on div at bounding box center [514, 235] width 1029 height 471
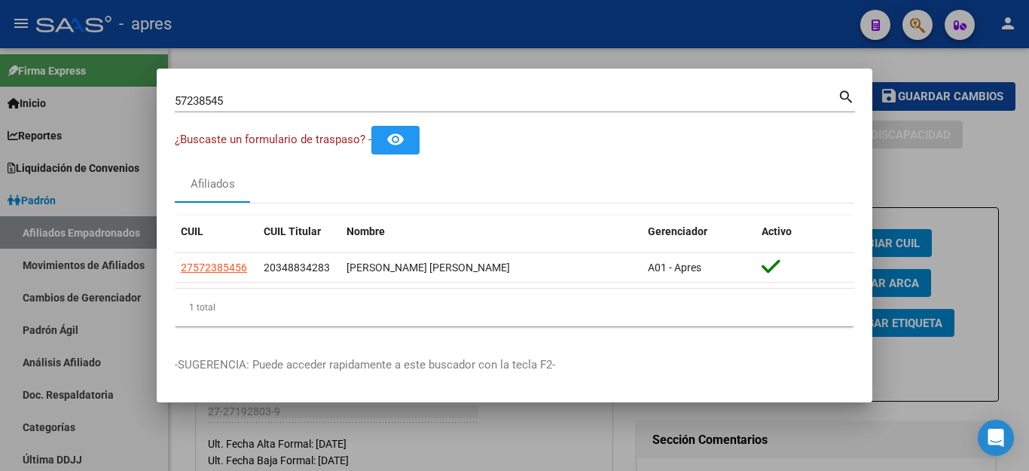
click at [920, 63] on div at bounding box center [514, 235] width 1029 height 471
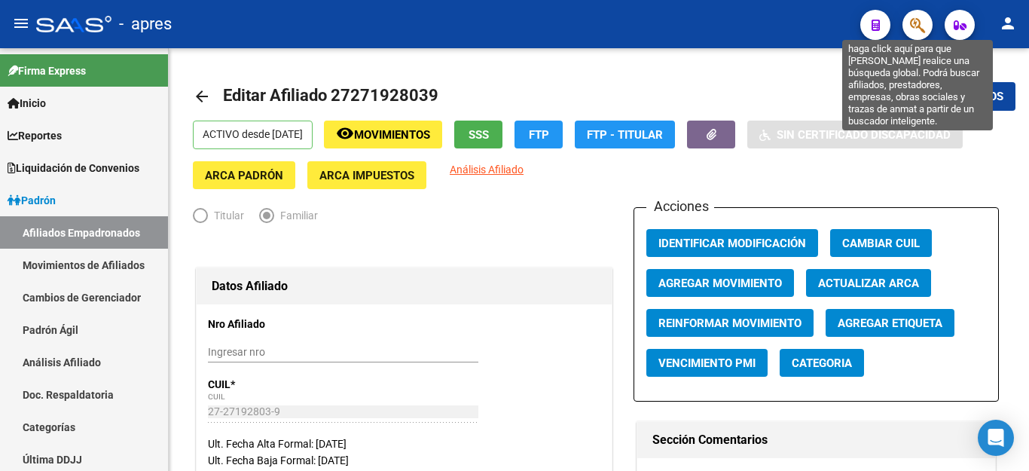
click at [913, 31] on icon "button" at bounding box center [917, 25] width 15 height 17
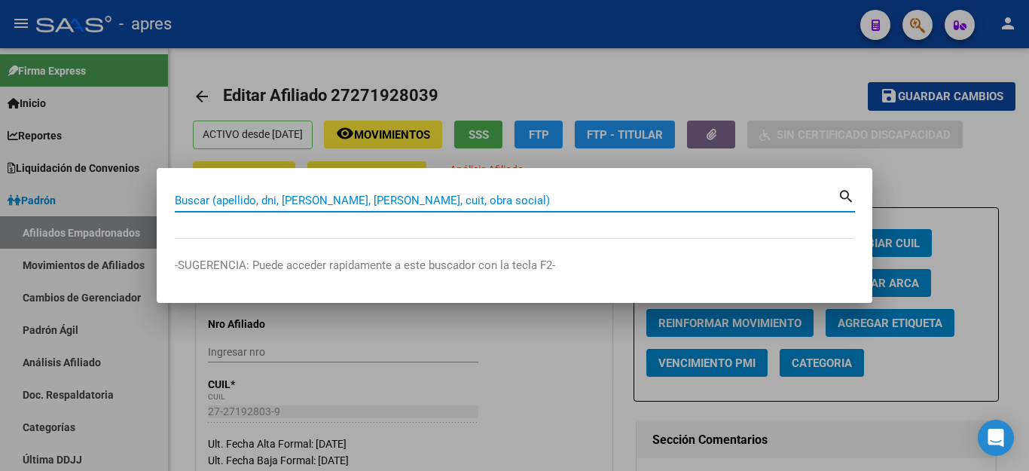
paste input "20348834283"
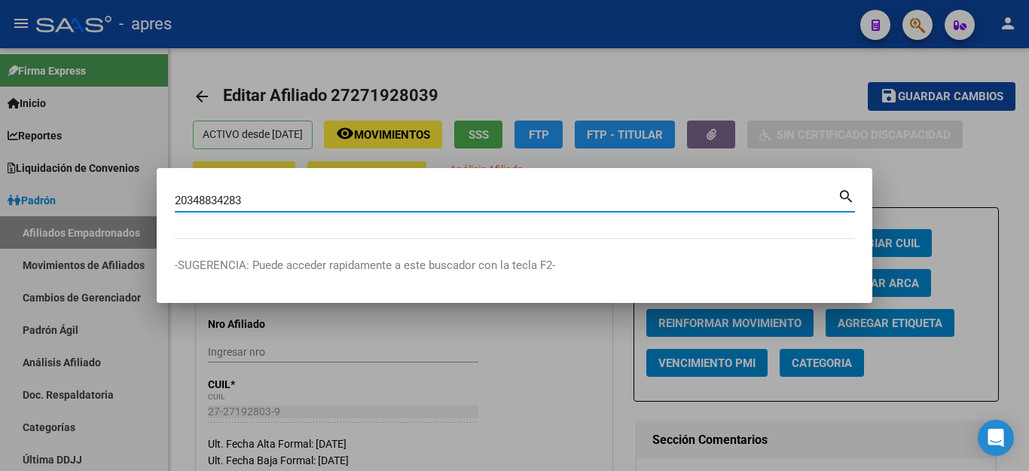
type input "20348834283"
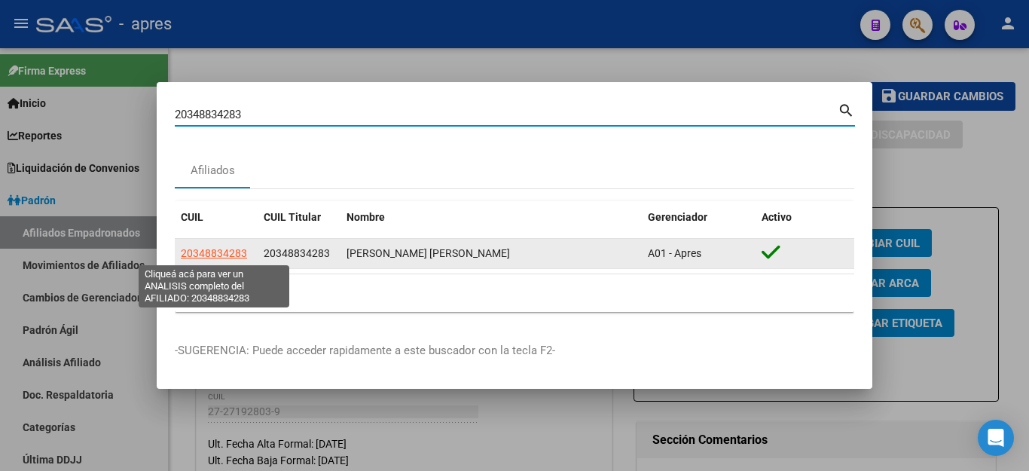
click at [224, 252] on span "20348834283" at bounding box center [214, 253] width 66 height 12
type textarea "20348834283"
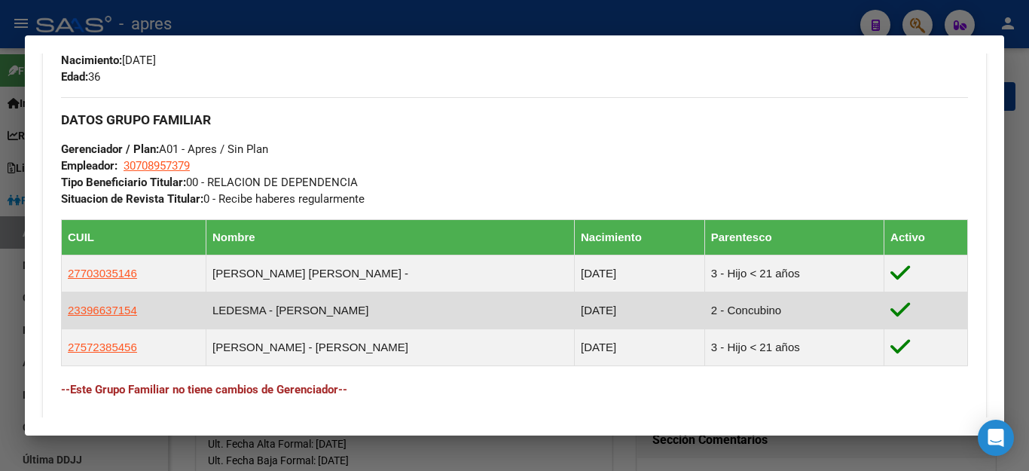
scroll to position [678, 0]
